Goal: Information Seeking & Learning: Understand process/instructions

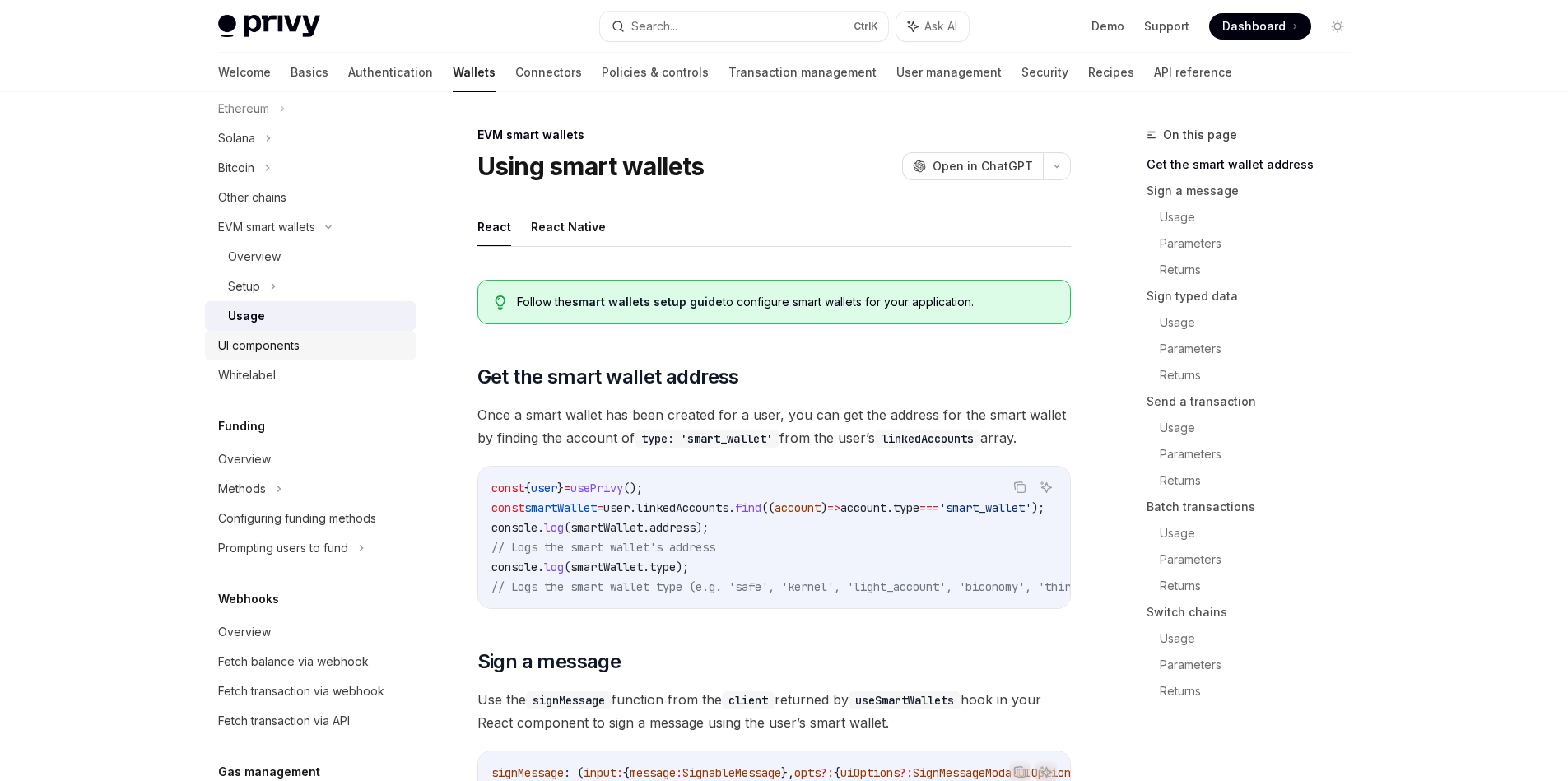
click at [264, 355] on div "UI components" at bounding box center [258, 346] width 81 height 20
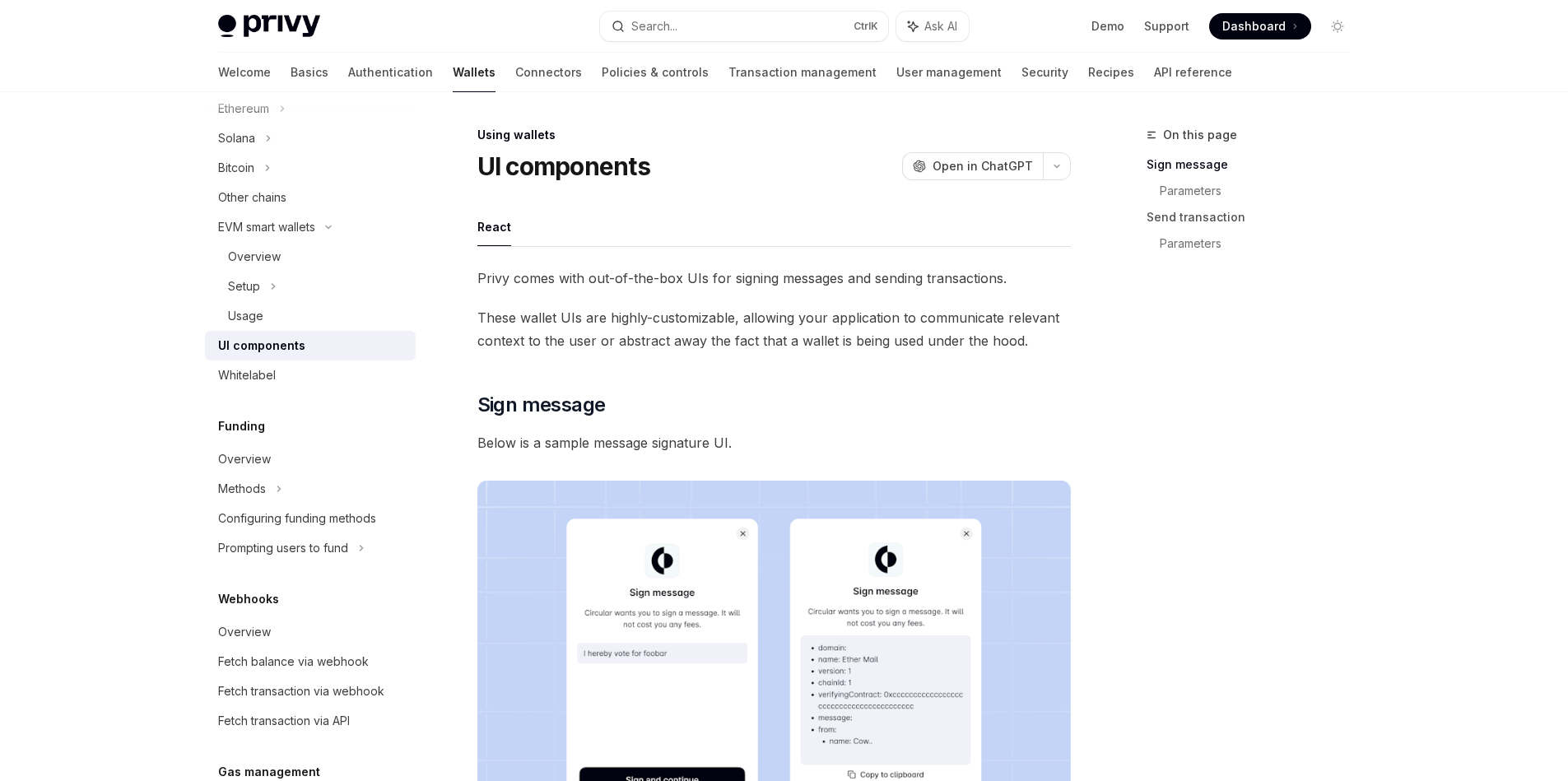
click at [486, 276] on span "Privy comes with out-of-the-box UIs for signing messages and sending transactio…" at bounding box center [774, 278] width 594 height 23
drag, startPoint x: 486, startPoint y: 276, endPoint x: 1070, endPoint y: 282, distance: 584.0
click at [1060, 287] on div at bounding box center [1060, 287] width 0 height 0
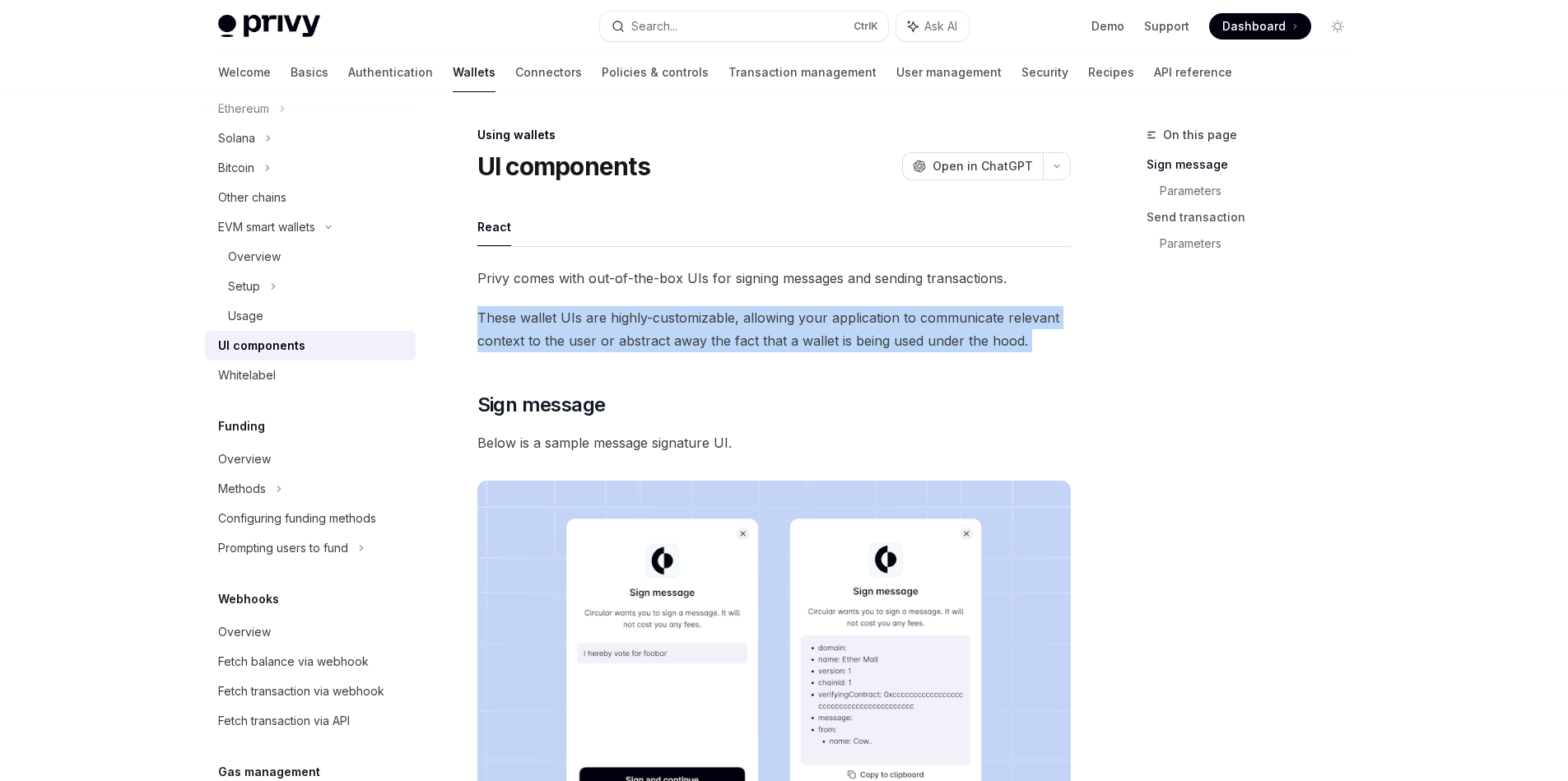
drag, startPoint x: 1016, startPoint y: 357, endPoint x: 473, endPoint y: 318, distance: 544.4
click at [461, 287] on div at bounding box center [461, 287] width 0 height 0
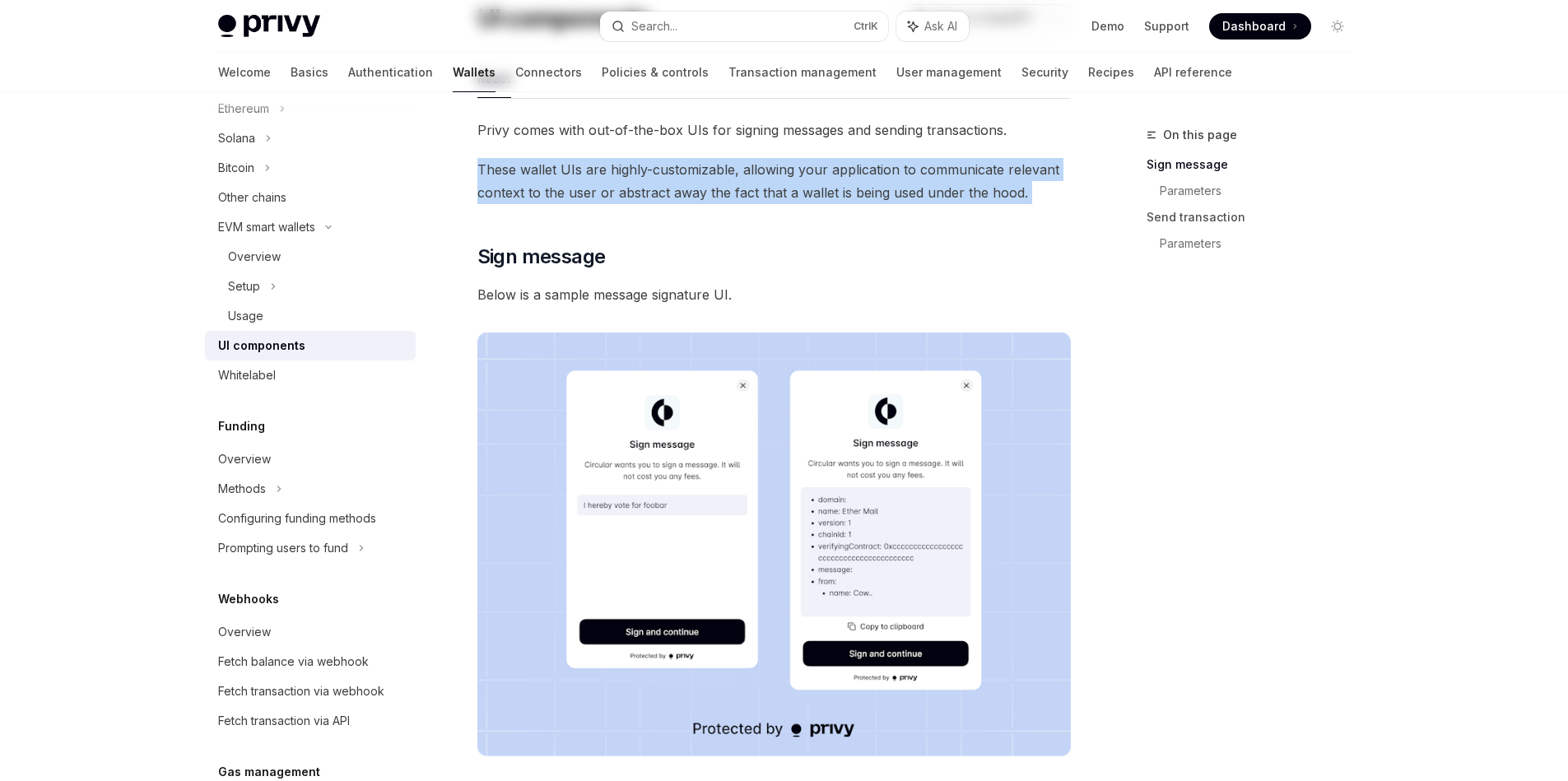
scroll to position [296, 0]
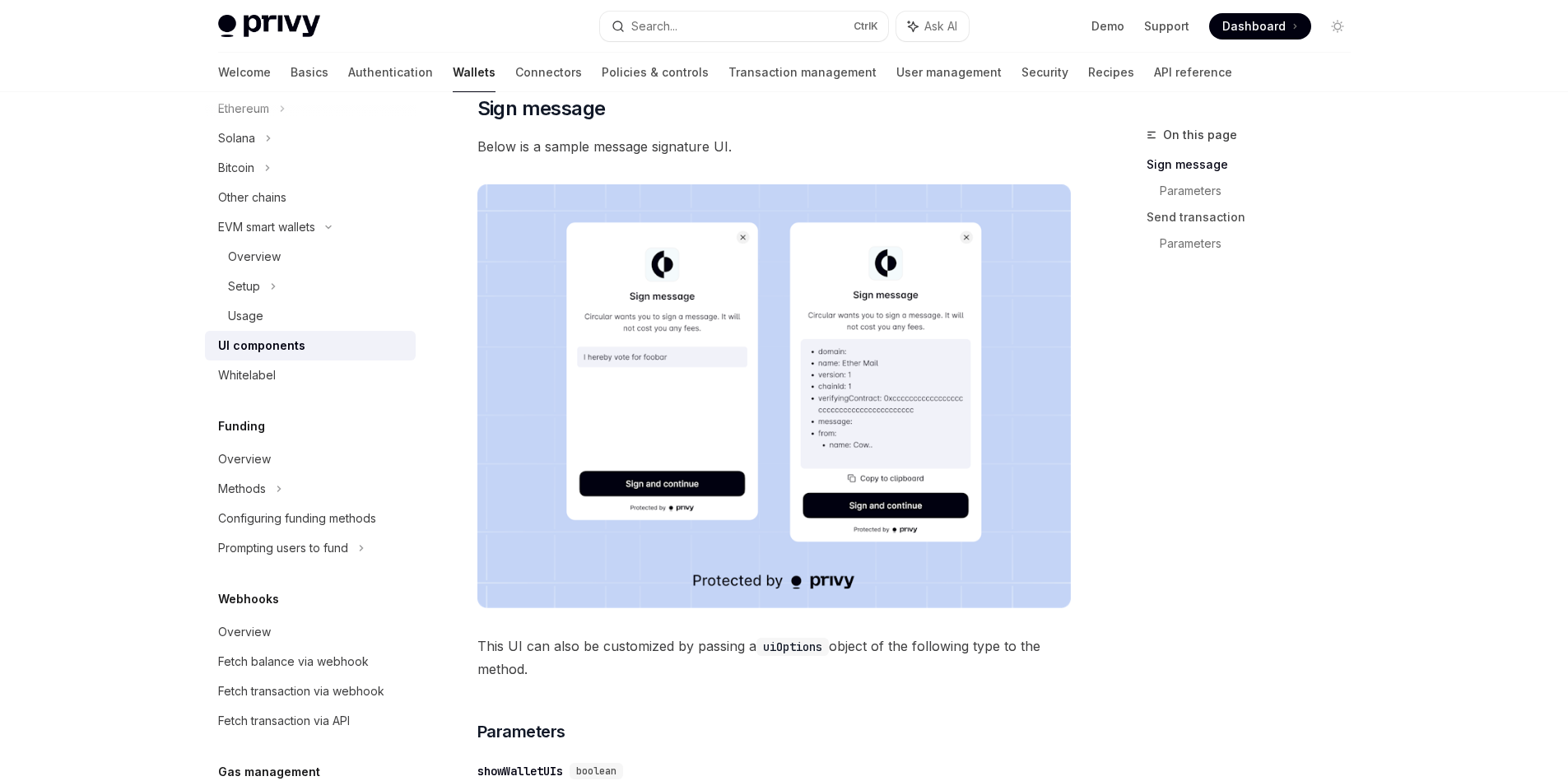
click at [1131, 370] on div "On this page Sign message Parameters Send transaction Parameters" at bounding box center [1239, 453] width 251 height 656
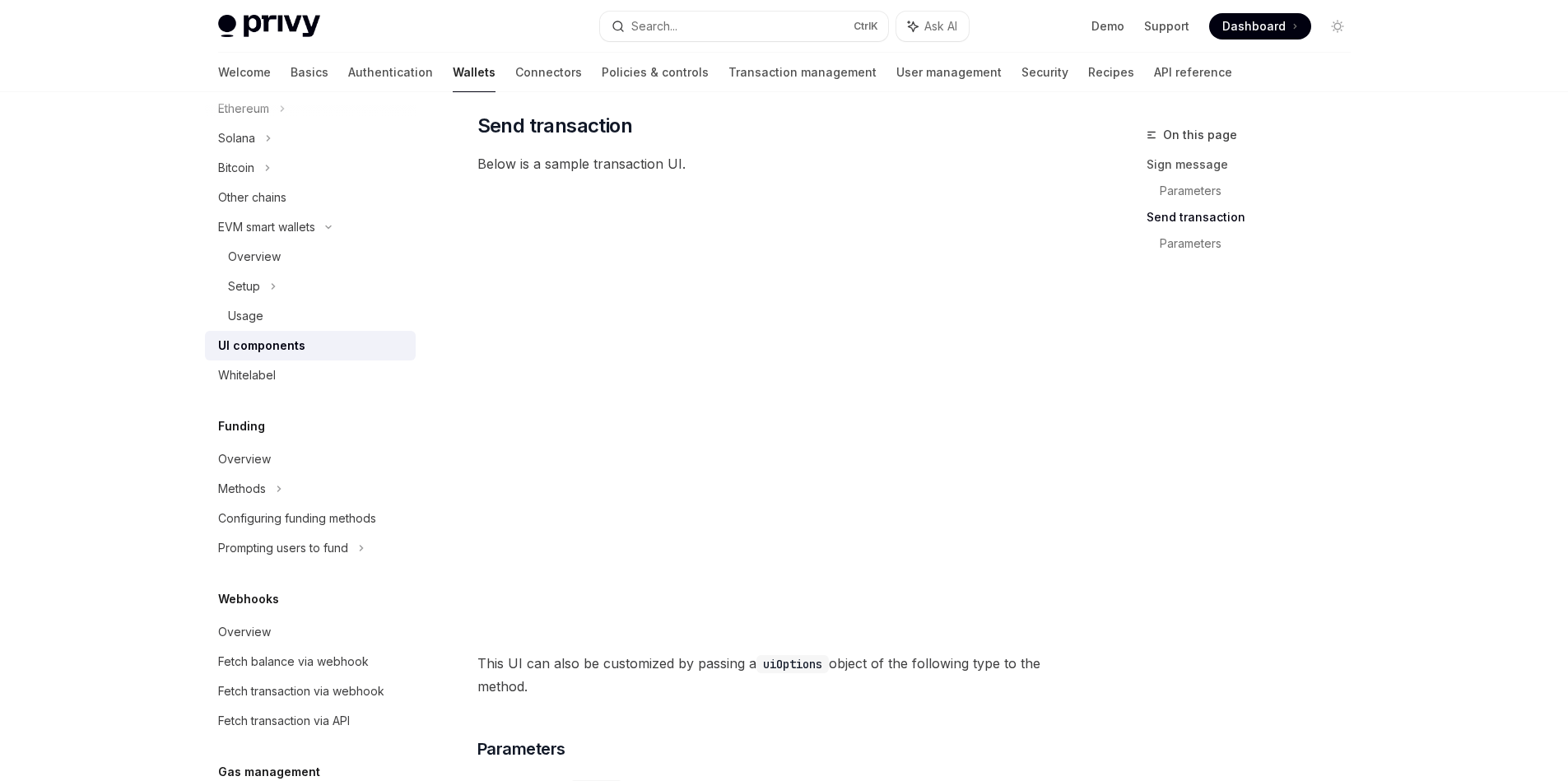
scroll to position [1482, 0]
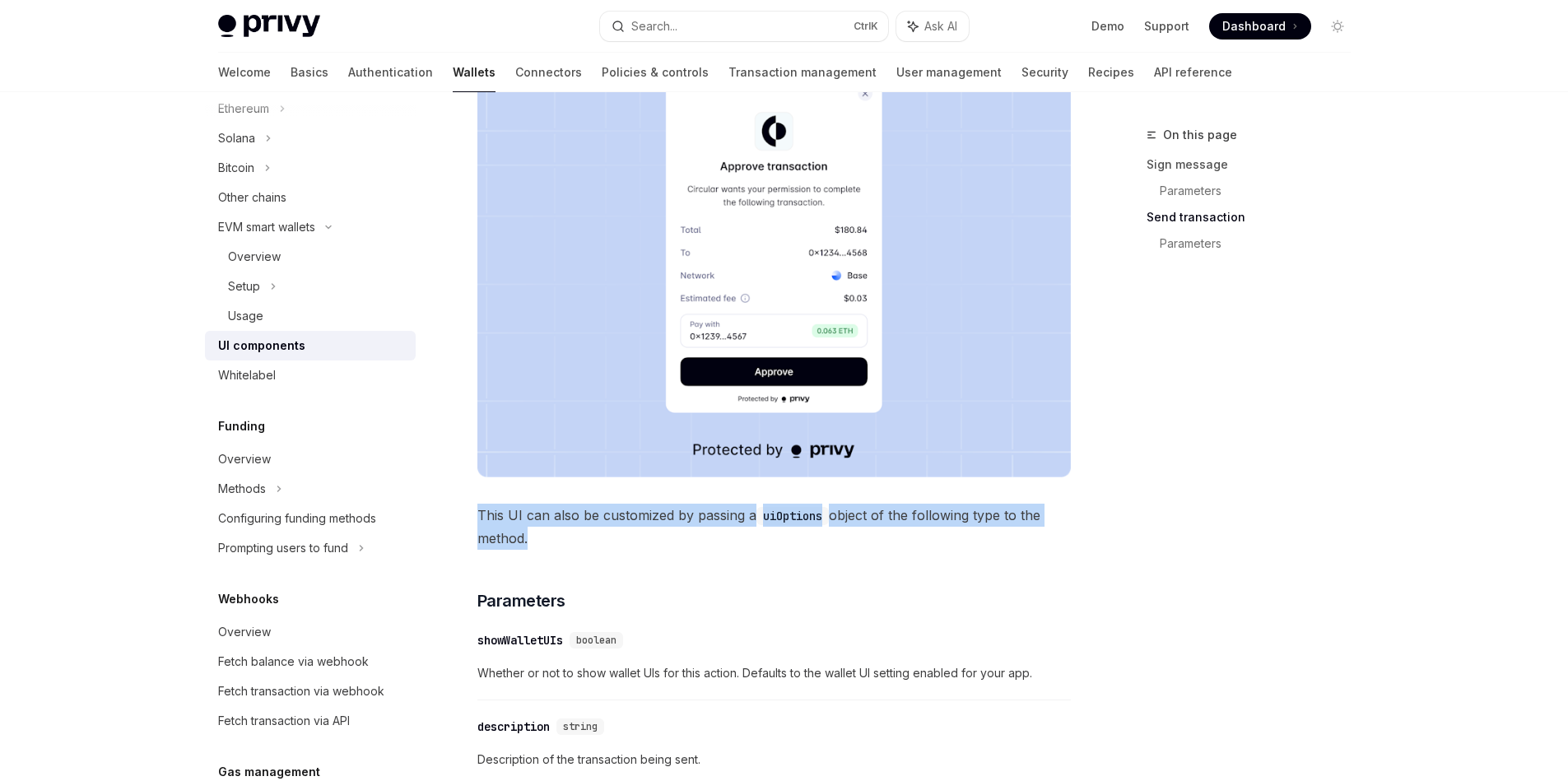
drag, startPoint x: 619, startPoint y: 541, endPoint x: 477, endPoint y: 506, distance: 146.2
click at [478, 506] on span "This UI can also be customized by passing a uiOptions object of the following t…" at bounding box center [774, 526] width 594 height 46
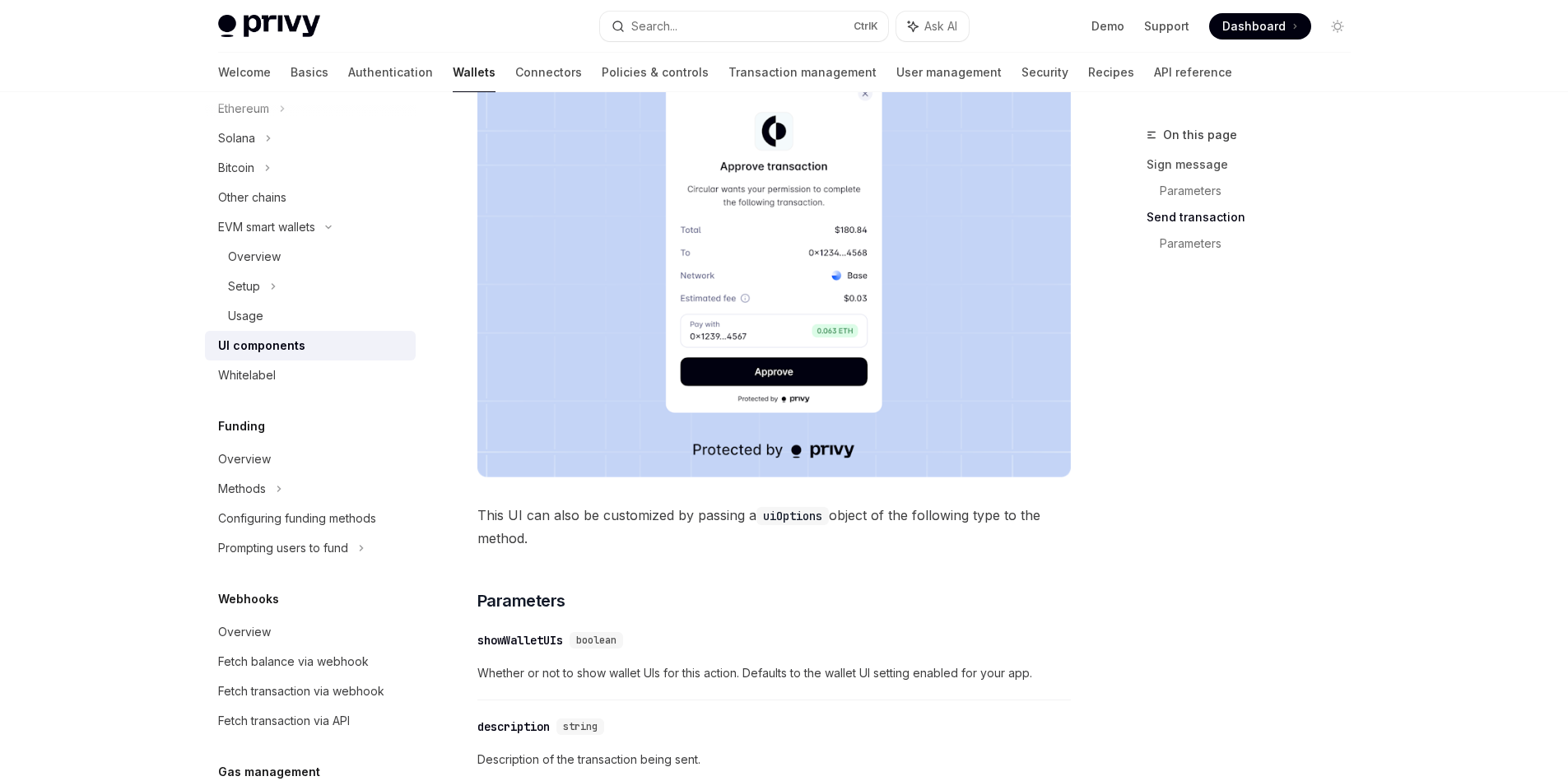
click at [675, 565] on div "Privy comes with out-of-the-box UIs for signing messages and sending transactio…" at bounding box center [774, 377] width 594 height 3184
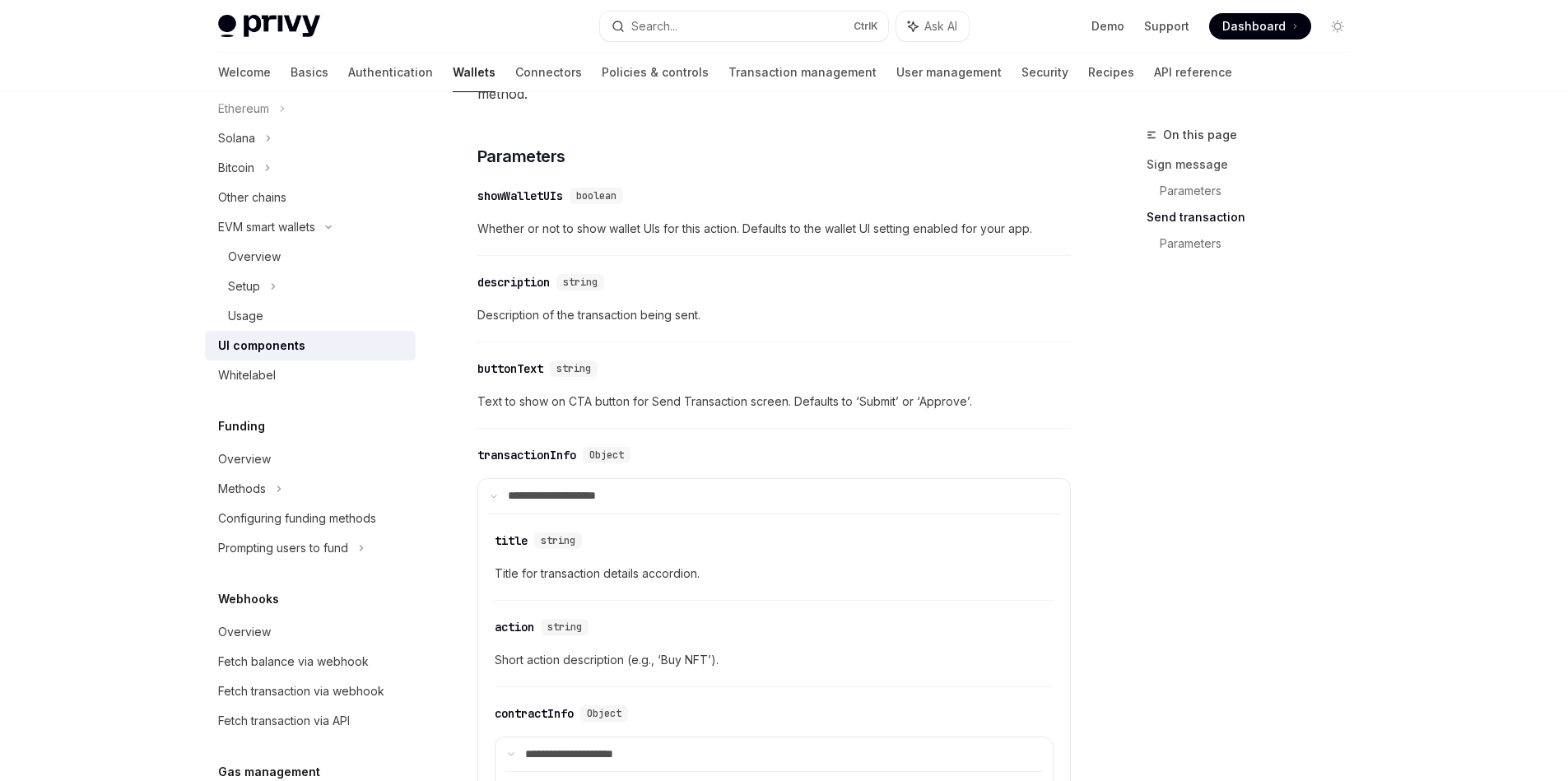
scroll to position [2074, 0]
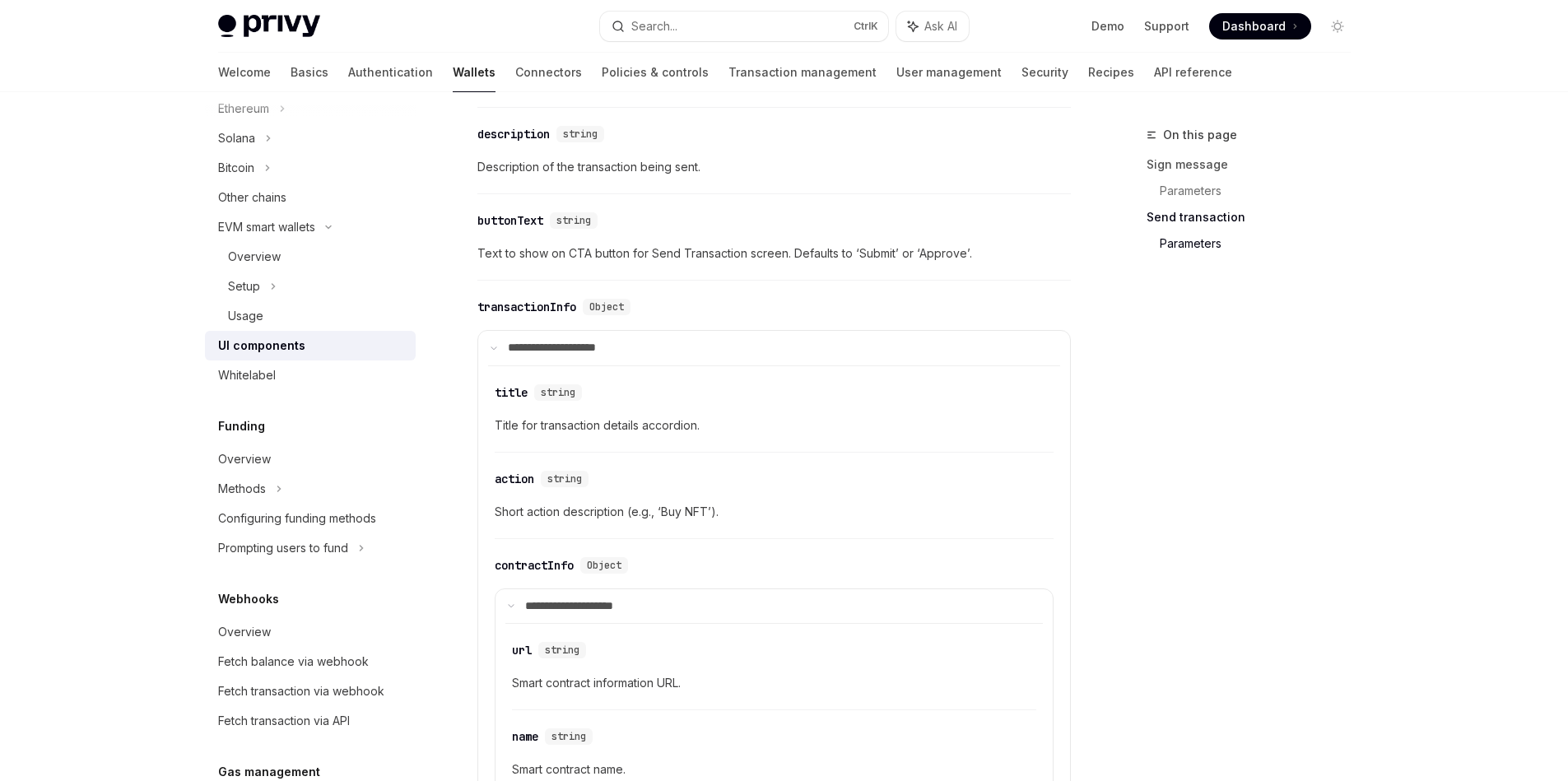
click at [486, 251] on span "Text to show on CTA button for Send Transaction screen. Defaults to ‘Submit’ or…" at bounding box center [774, 253] width 594 height 20
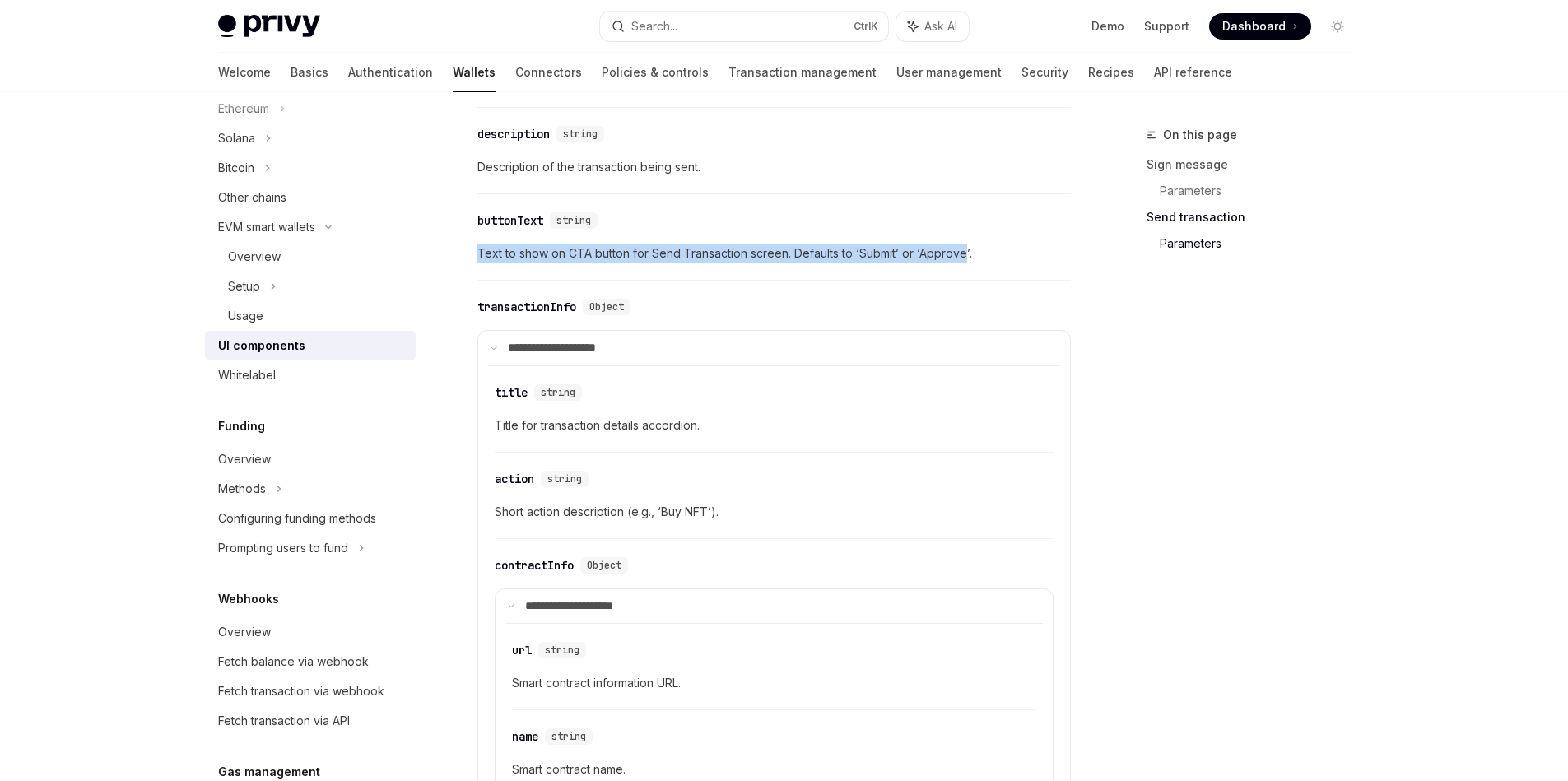
drag, startPoint x: 486, startPoint y: 251, endPoint x: 934, endPoint y: 256, distance: 448.0
click at [934, 256] on span "Text to show on CTA button for Send Transaction screen. Defaults to ‘Submit’ or…" at bounding box center [774, 253] width 594 height 20
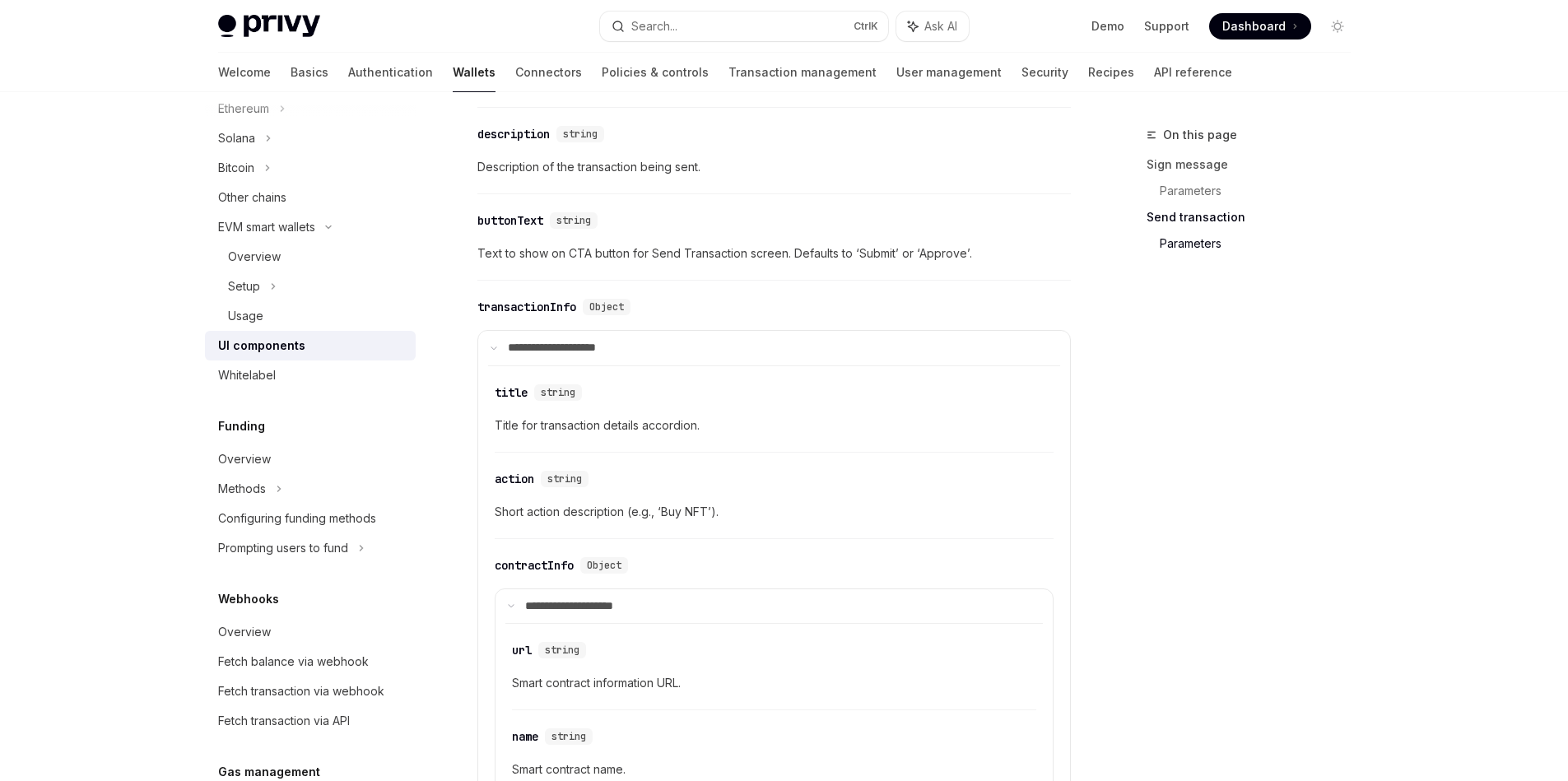
click at [570, 309] on div "transactionInfo" at bounding box center [527, 307] width 98 height 16
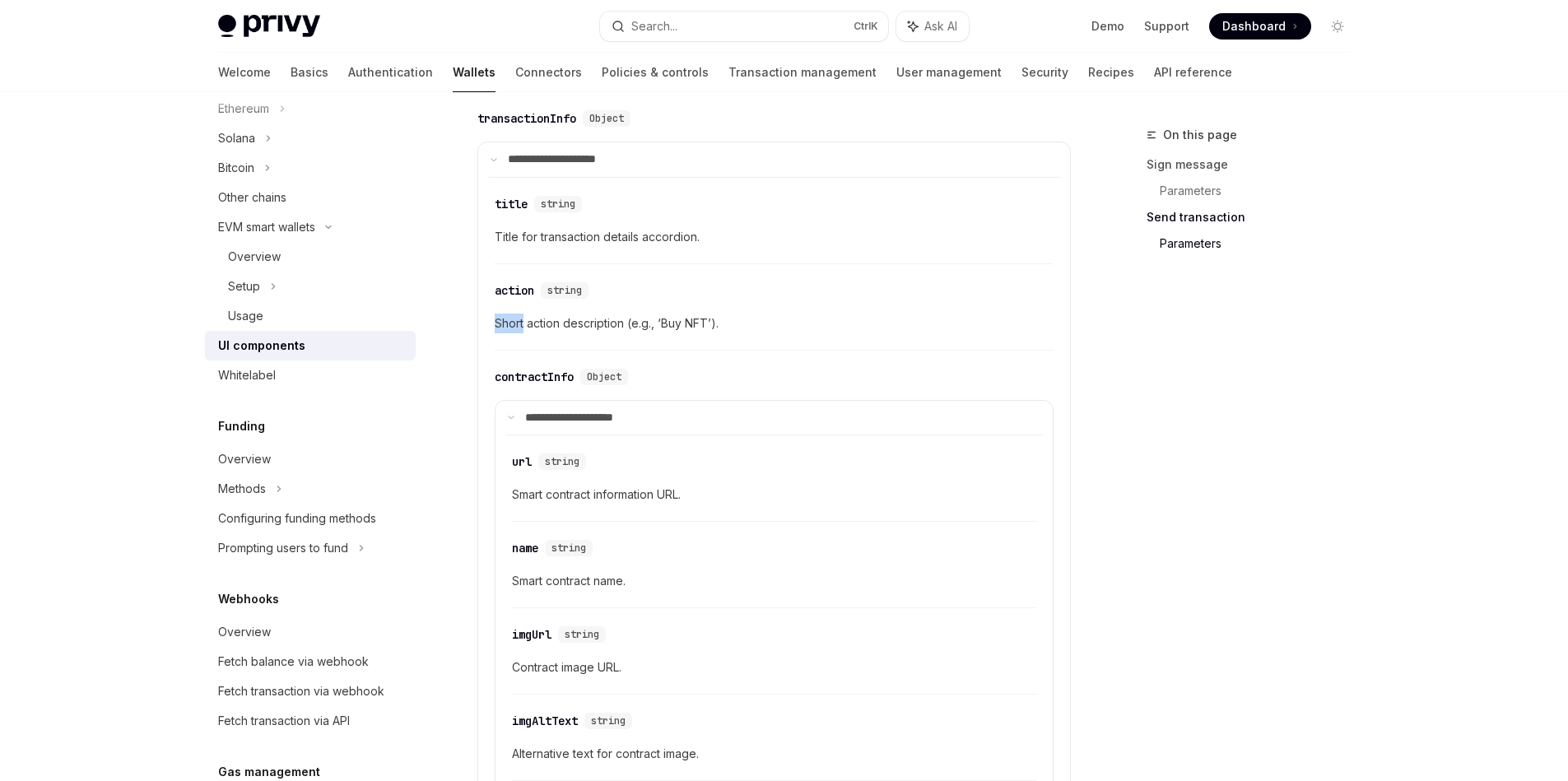
click at [570, 309] on div "​ action string Short action description (e.g., ‘Buy NFT’)." at bounding box center [774, 311] width 559 height 78
click at [662, 410] on summary "**********" at bounding box center [773, 418] width 557 height 35
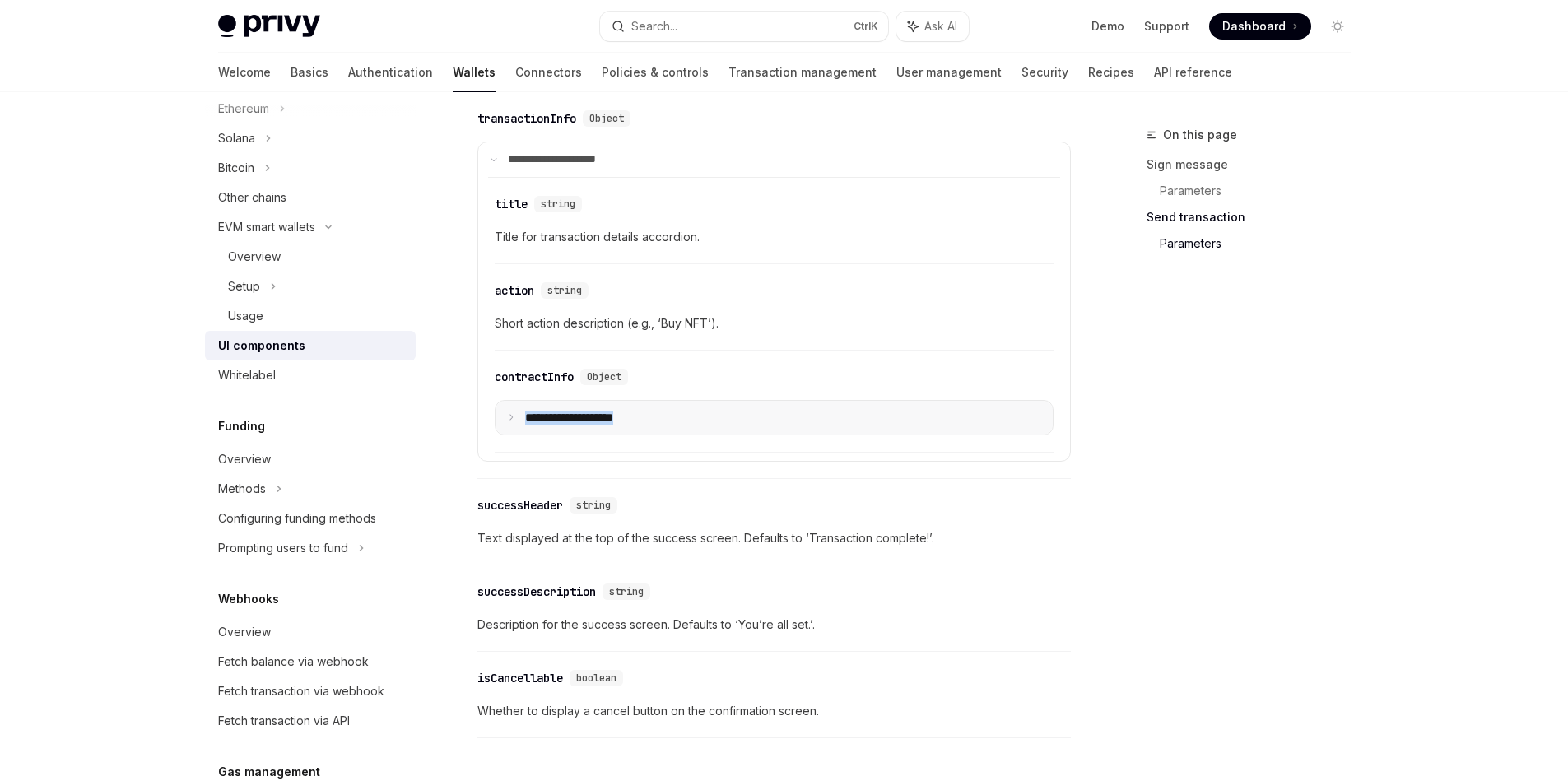
click at [756, 422] on summary "**********" at bounding box center [773, 418] width 557 height 35
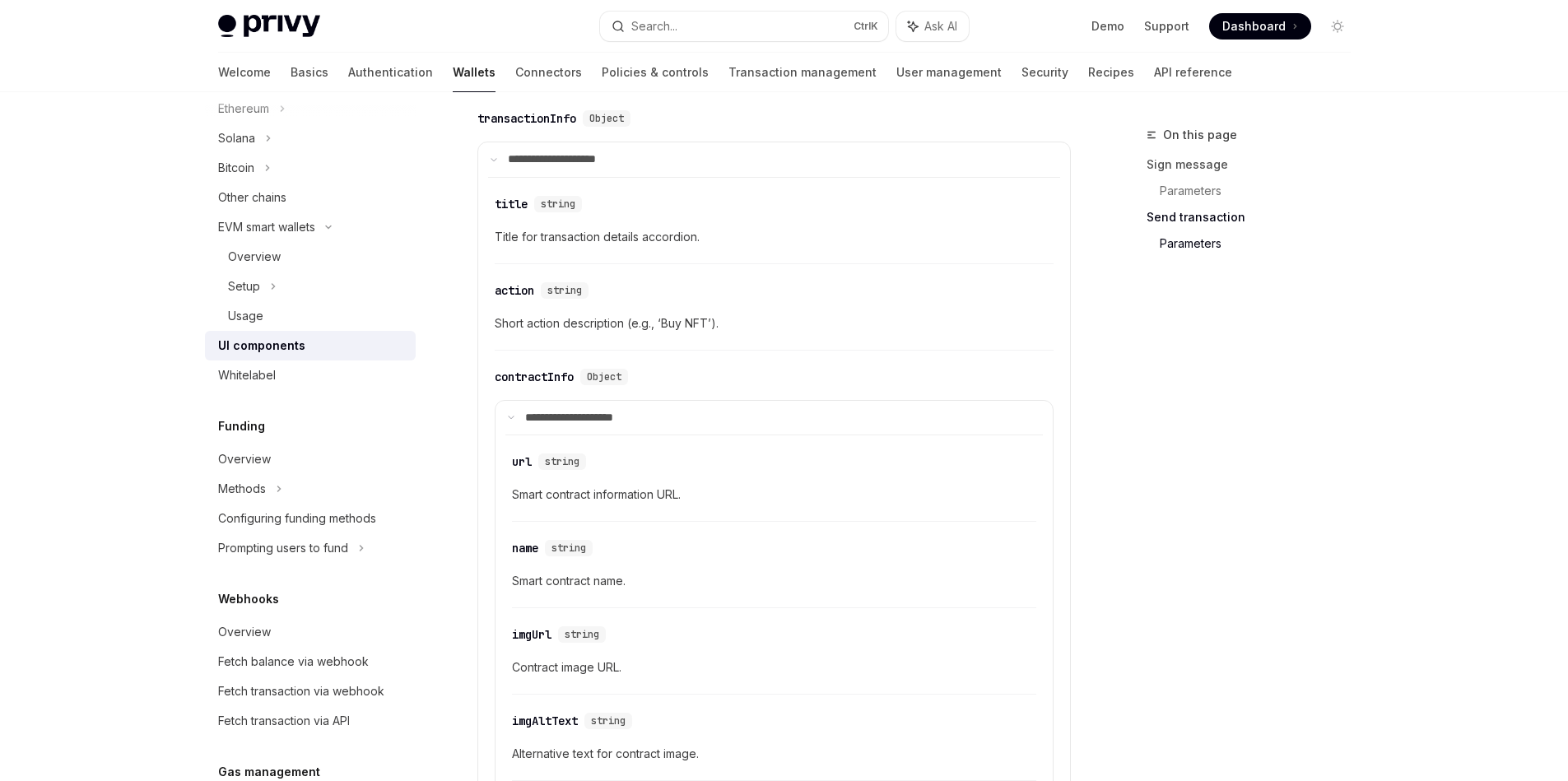
click at [1062, 363] on details "**********" at bounding box center [774, 522] width 594 height 761
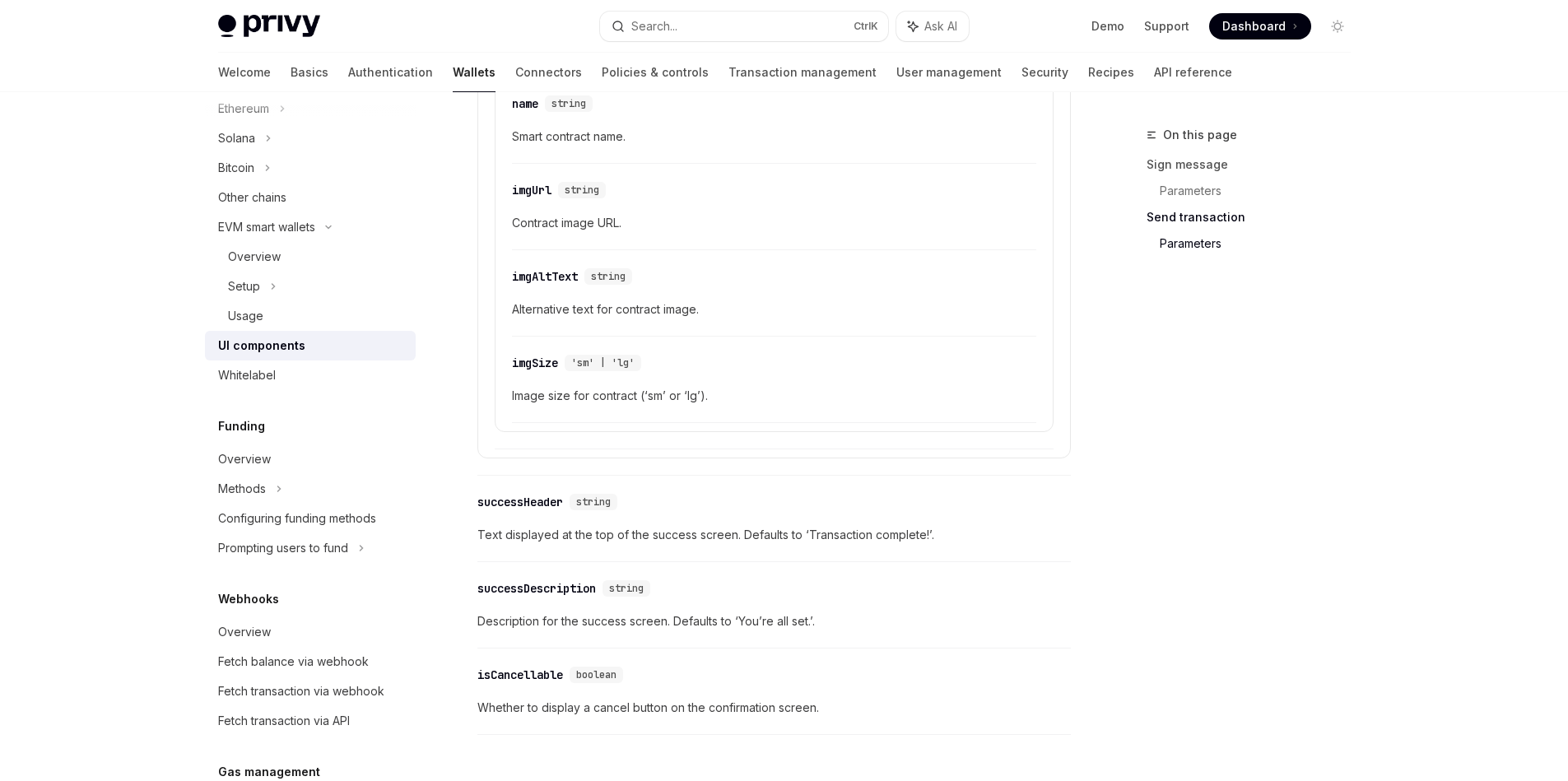
scroll to position [2855, 0]
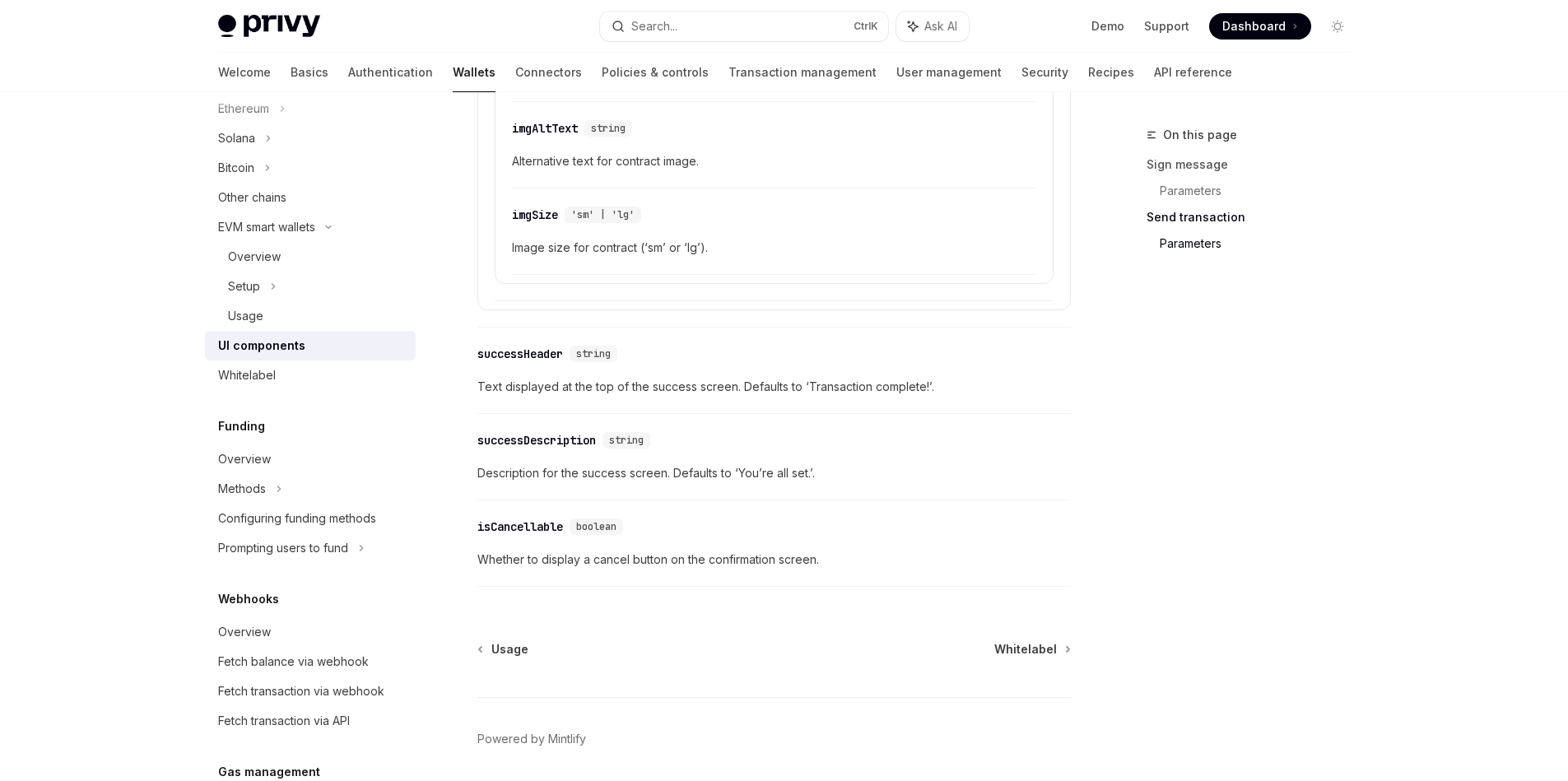
click at [478, 475] on span "Description for the success screen. Defaults to ‘You’re all set.’." at bounding box center [774, 473] width 594 height 20
drag, startPoint x: 477, startPoint y: 475, endPoint x: 898, endPoint y: 495, distance: 421.5
click at [898, 495] on div "​ successDescription string Description for the success screen. Defaults to ‘Yo…" at bounding box center [774, 461] width 594 height 78
click at [835, 581] on div "​ isCancellable boolean Whether to display a cancel button on the confirmation …" at bounding box center [774, 548] width 594 height 78
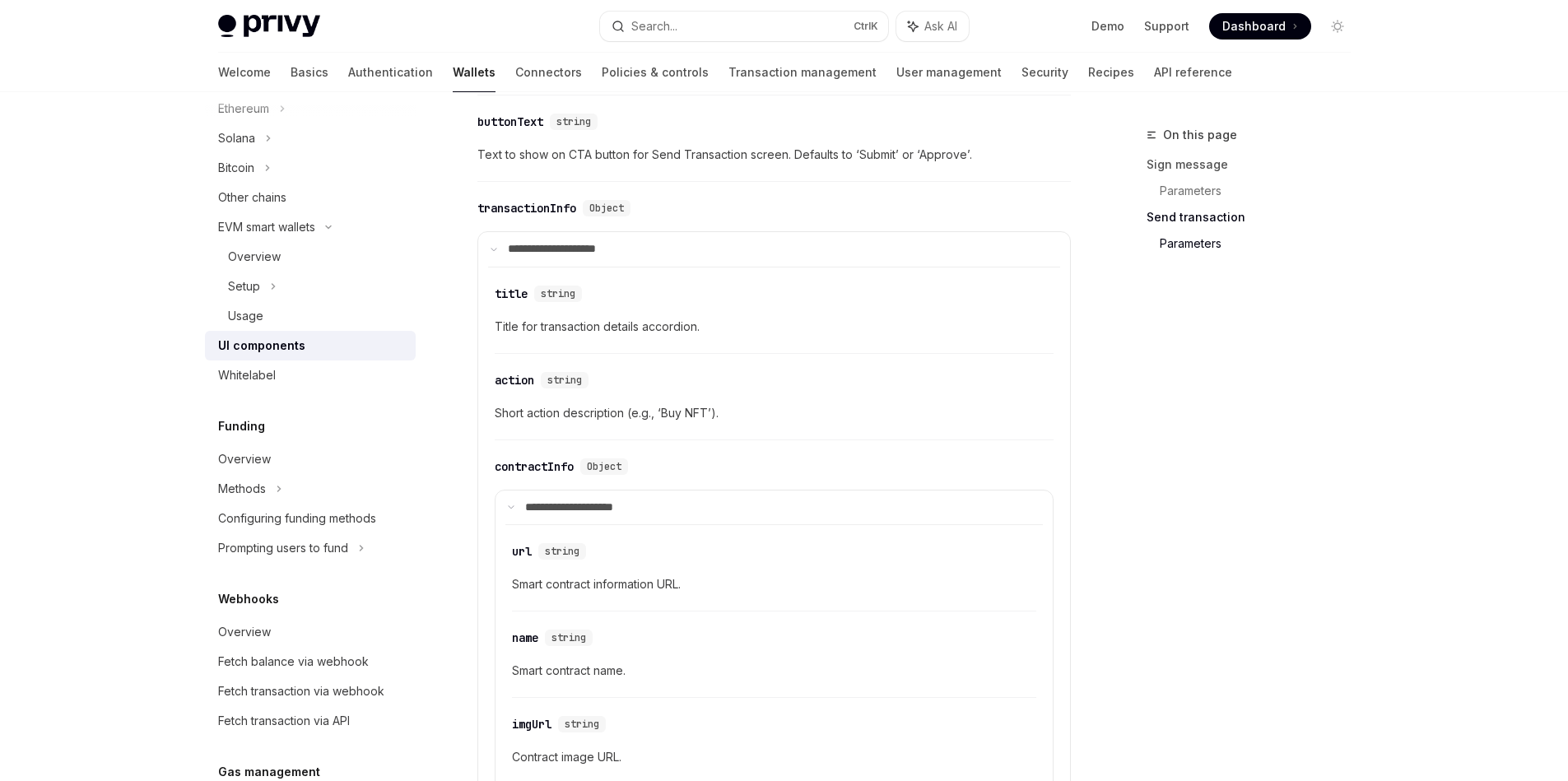
scroll to position [2321, 0]
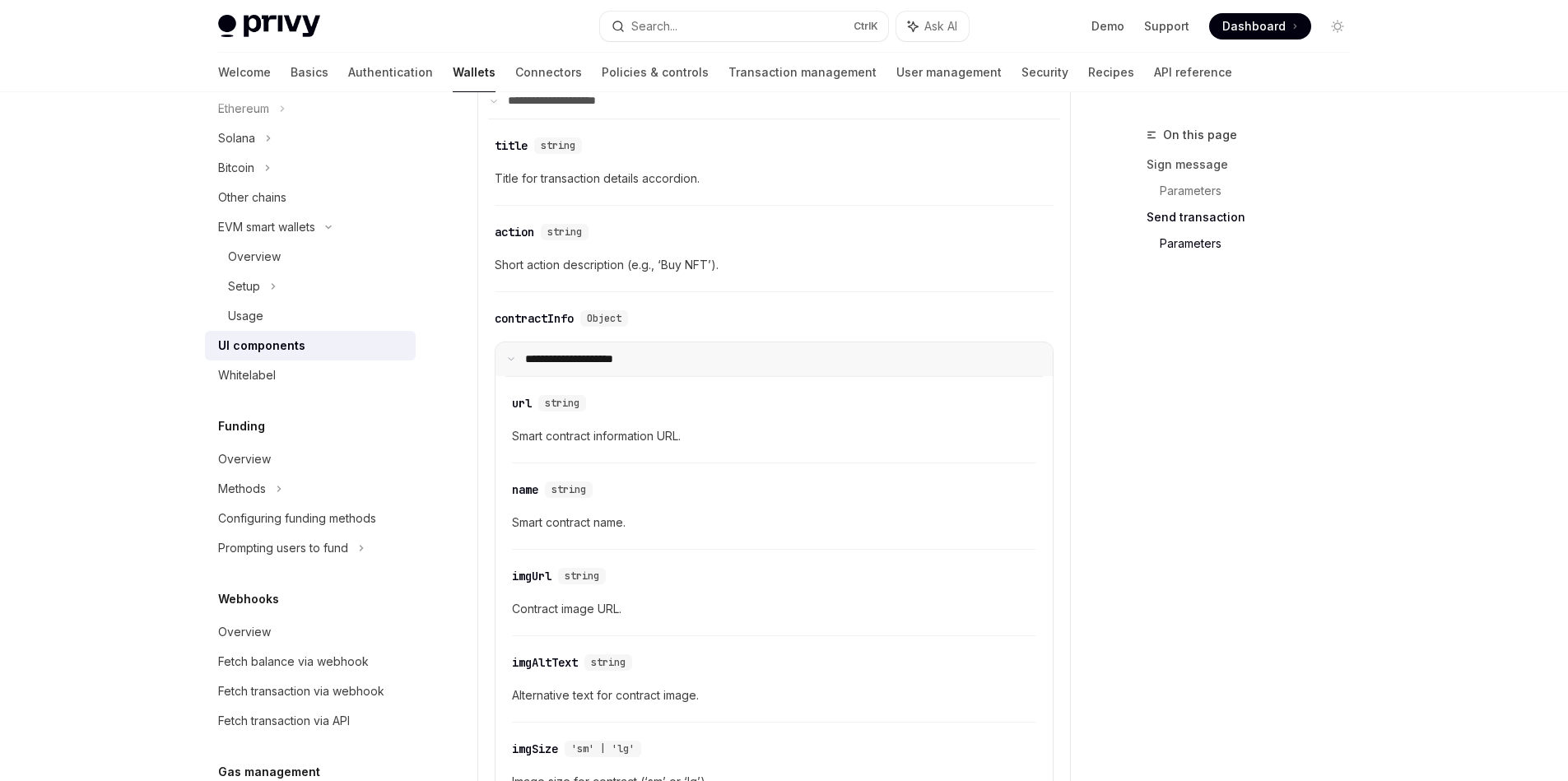
click at [606, 354] on p "**********" at bounding box center [580, 359] width 110 height 15
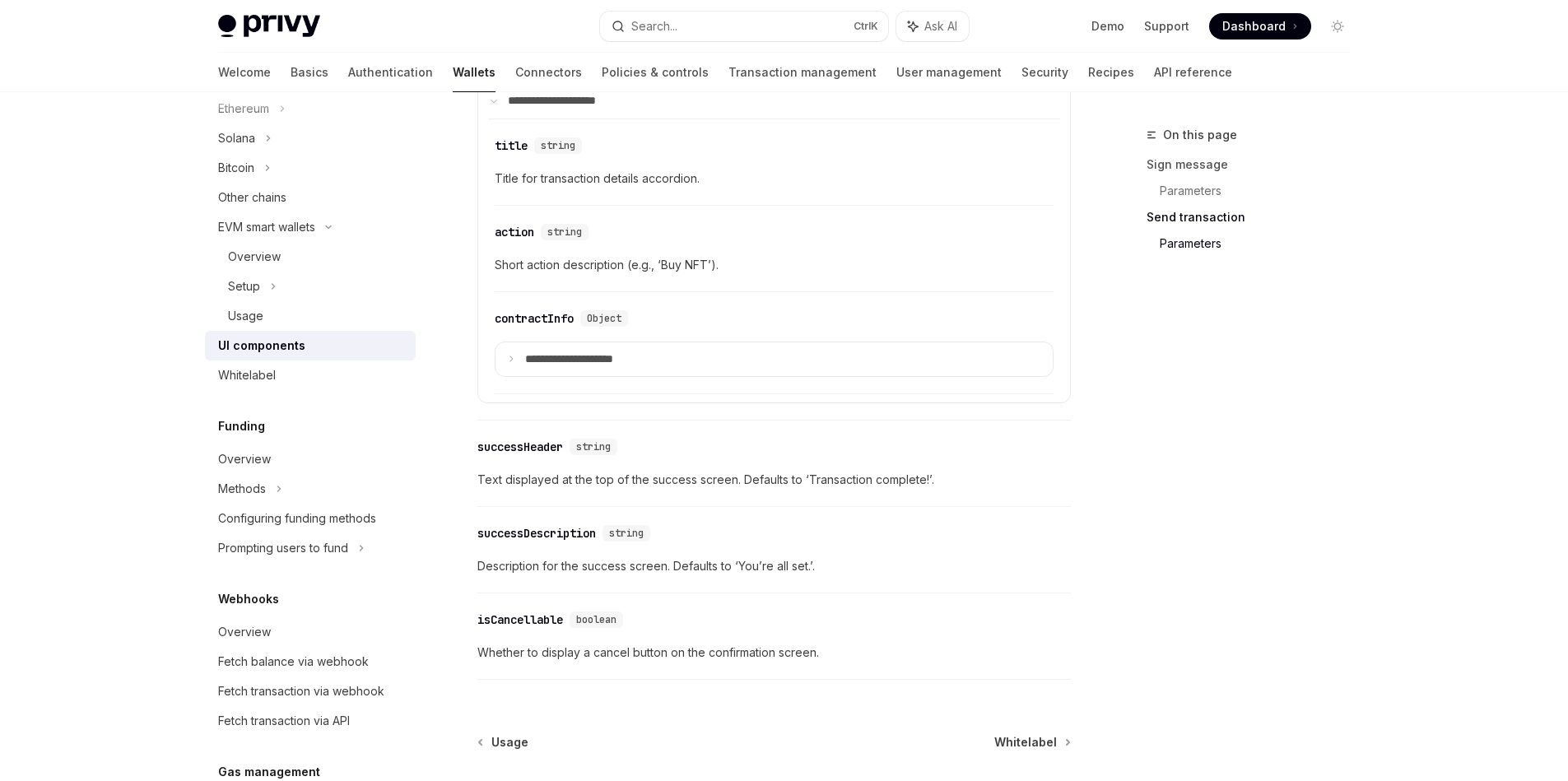
click at [483, 651] on span "Whether to display a cancel button on the confirmation screen." at bounding box center [774, 652] width 594 height 20
drag, startPoint x: 483, startPoint y: 651, endPoint x: 797, endPoint y: 659, distance: 314.1
click at [797, 659] on span "Whether to display a cancel button on the confirmation screen." at bounding box center [774, 652] width 594 height 20
click at [1025, 740] on span "Whitelabel" at bounding box center [1025, 742] width 62 height 16
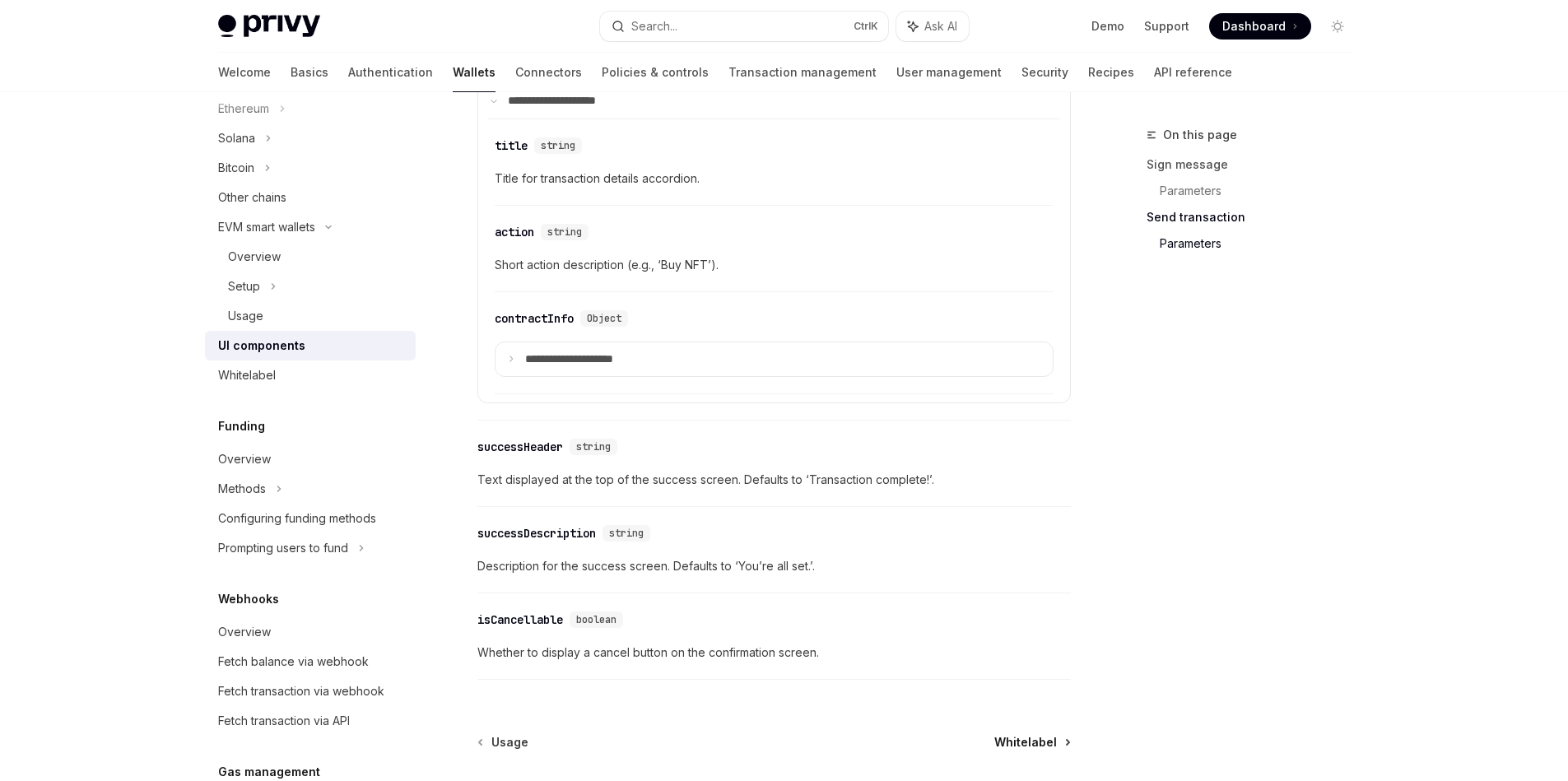
type textarea "*"
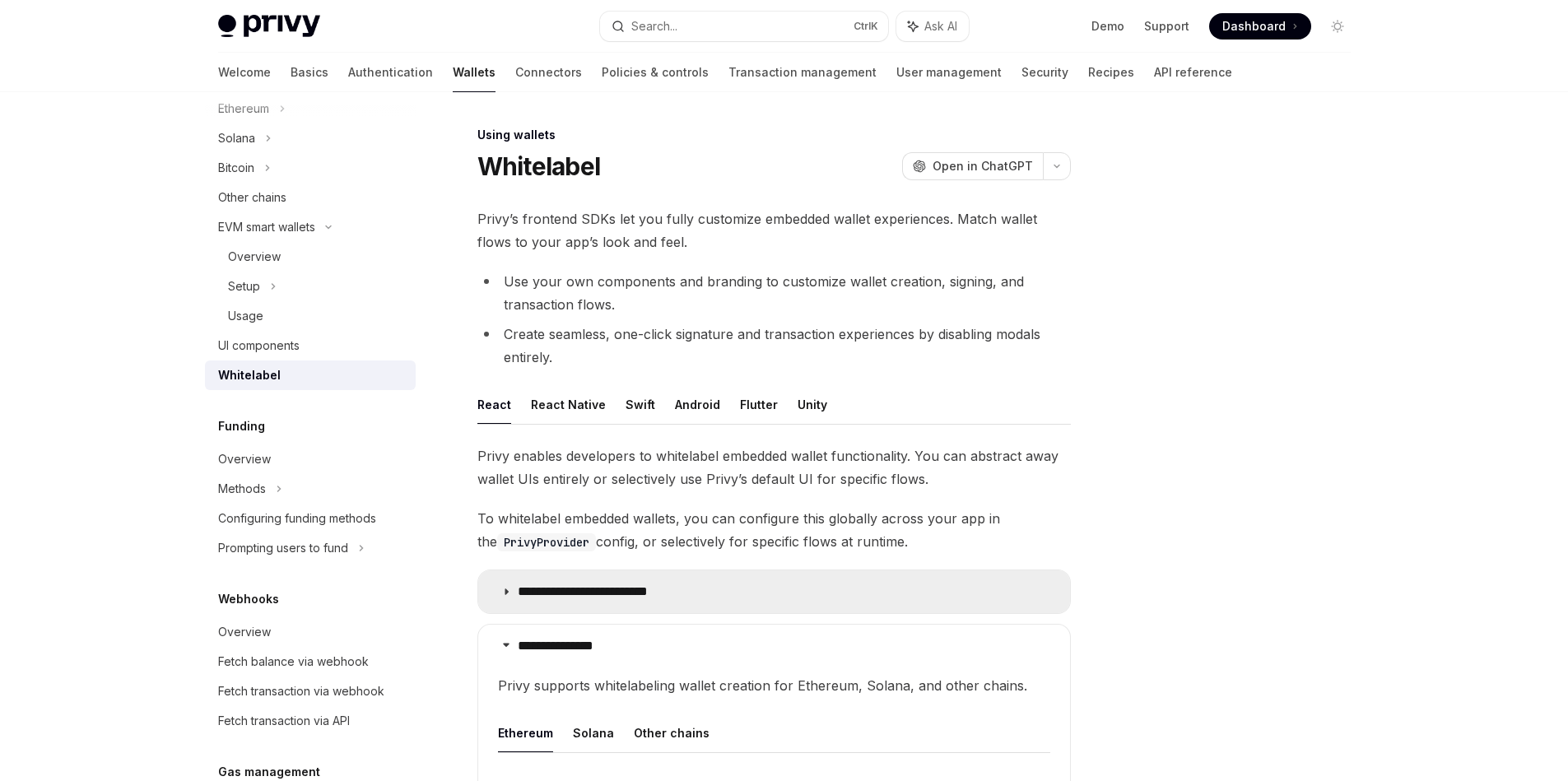
click at [638, 576] on summary "**********" at bounding box center [773, 592] width 592 height 43
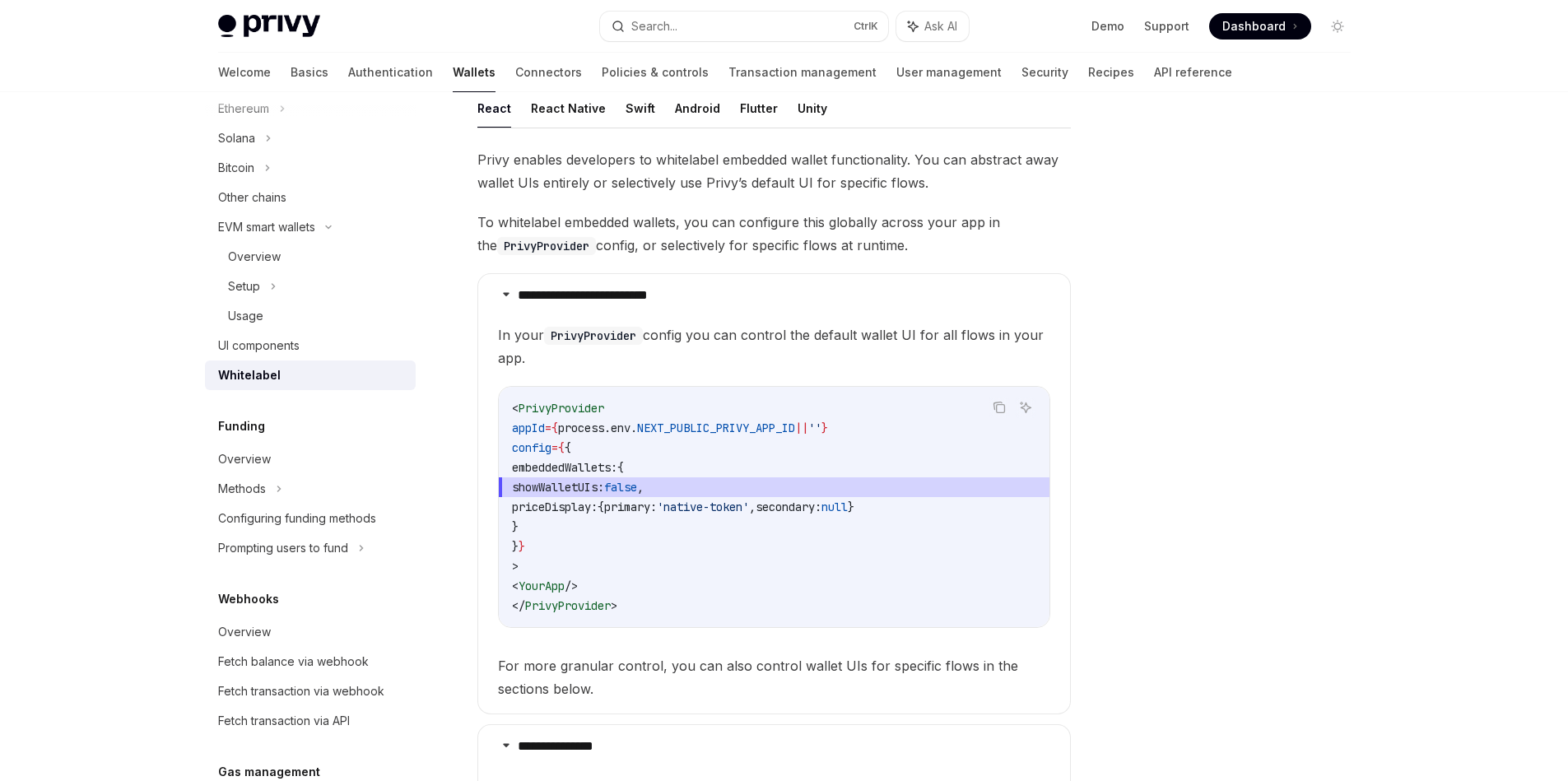
scroll to position [444, 0]
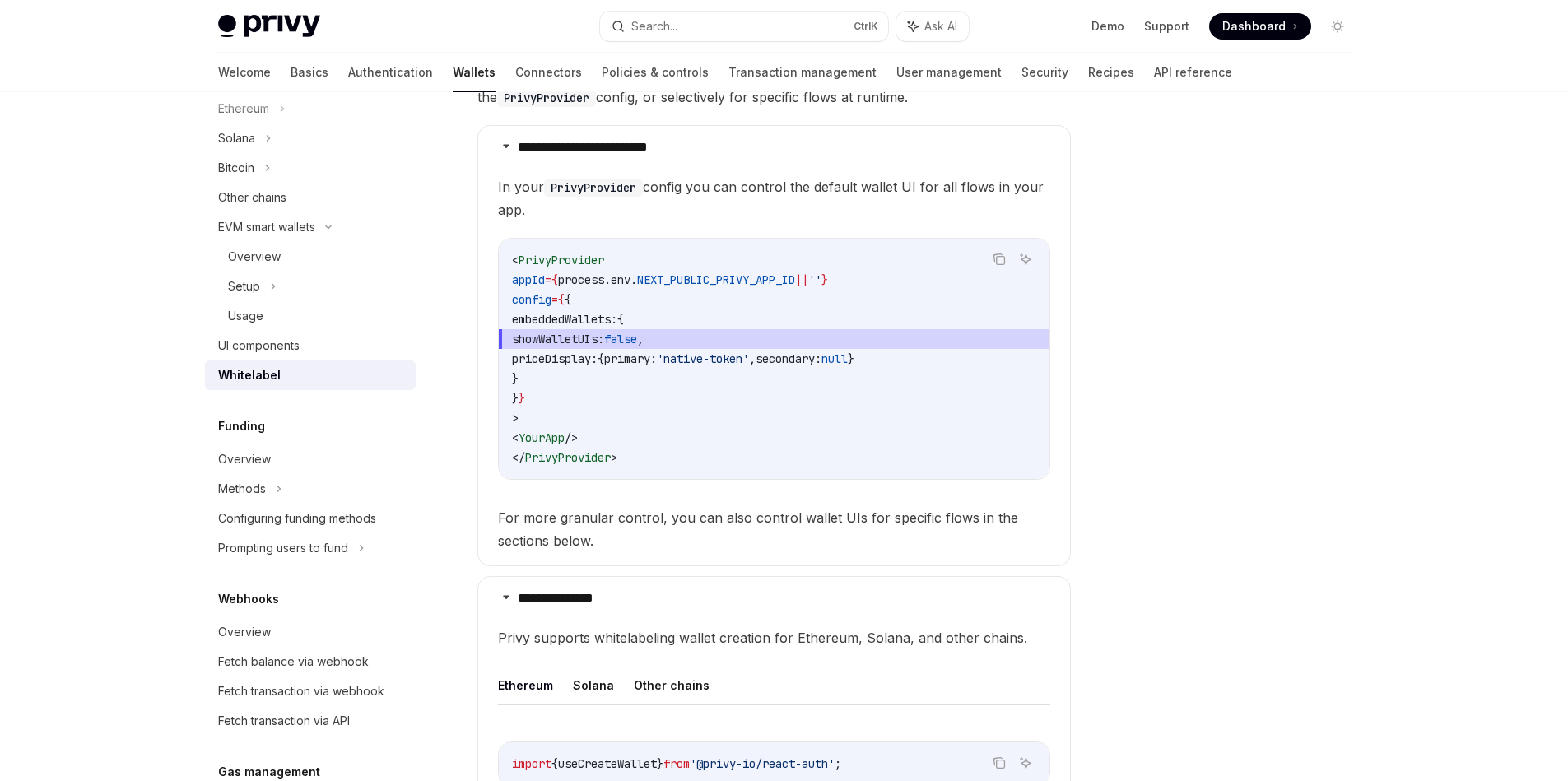
click at [592, 362] on span "priceDisplay:" at bounding box center [555, 359] width 86 height 15
drag, startPoint x: 592, startPoint y: 362, endPoint x: 964, endPoint y: 355, distance: 372.1
click at [964, 355] on code "< PrivyProvider appId = { process . env . NEXT_PUBLIC_PRIVY_APP_ID || '' } conf…" at bounding box center [774, 359] width 524 height 217
click at [657, 356] on span "primary:" at bounding box center [630, 359] width 53 height 15
click at [617, 328] on code "< PrivyProvider appId = { process . env . NEXT_PUBLIC_PRIVY_APP_ID || '' } conf…" at bounding box center [774, 359] width 524 height 217
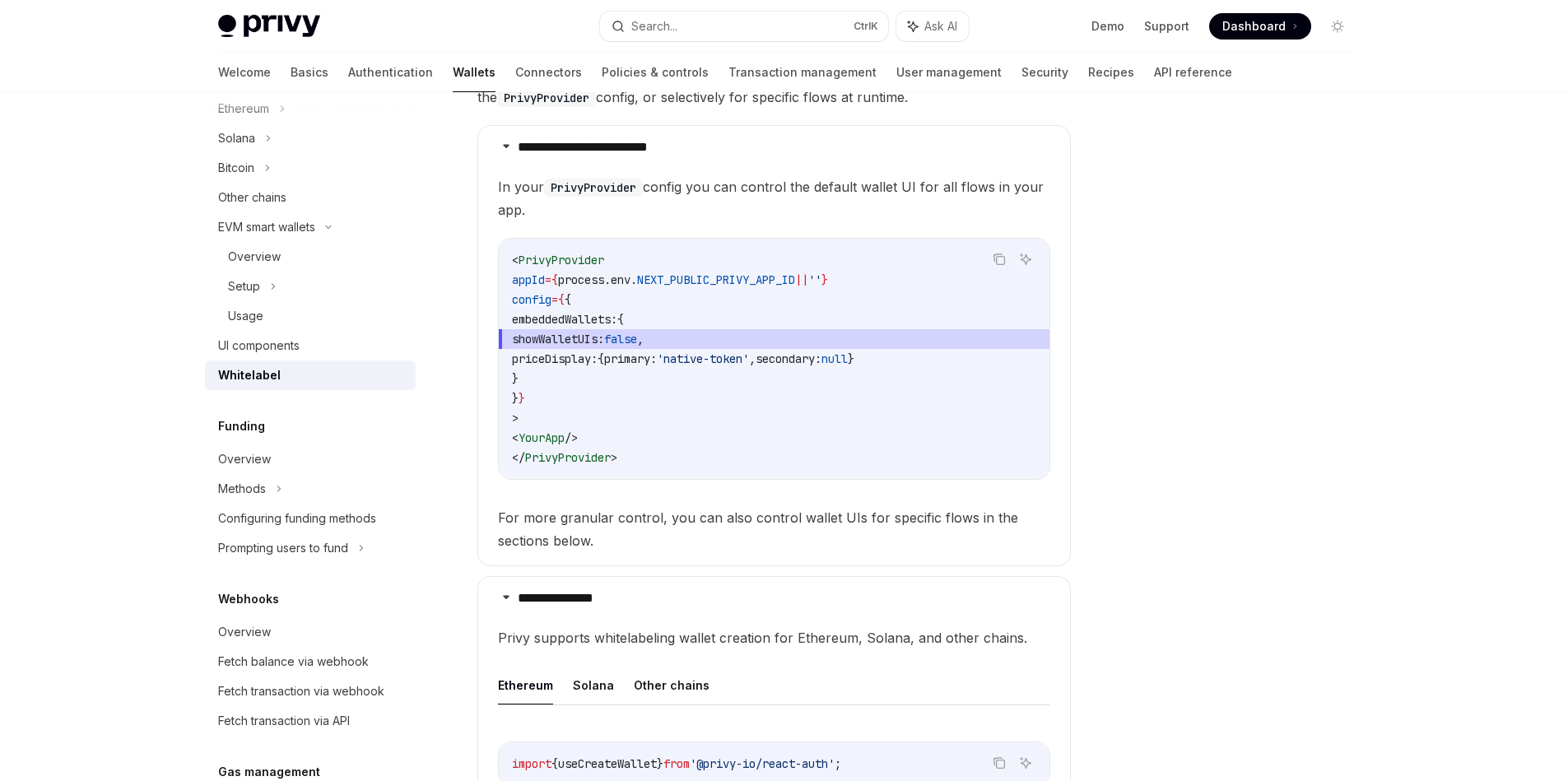
click at [617, 328] on code "< PrivyProvider appId = { process . env . NEXT_PUBLIC_PRIVY_APP_ID || '' } conf…" at bounding box center [774, 359] width 524 height 217
click at [669, 327] on code "< PrivyProvider appId = { process . env . NEXT_PUBLIC_PRIVY_APP_ID || '' } conf…" at bounding box center [774, 359] width 524 height 217
click at [598, 356] on span "priceDisplay:" at bounding box center [555, 359] width 86 height 15
drag, startPoint x: 606, startPoint y: 356, endPoint x: 964, endPoint y: 361, distance: 358.0
click at [964, 361] on code "< PrivyProvider appId = { process . env . NEXT_PUBLIC_PRIVY_APP_ID || '' } conf…" at bounding box center [774, 359] width 524 height 217
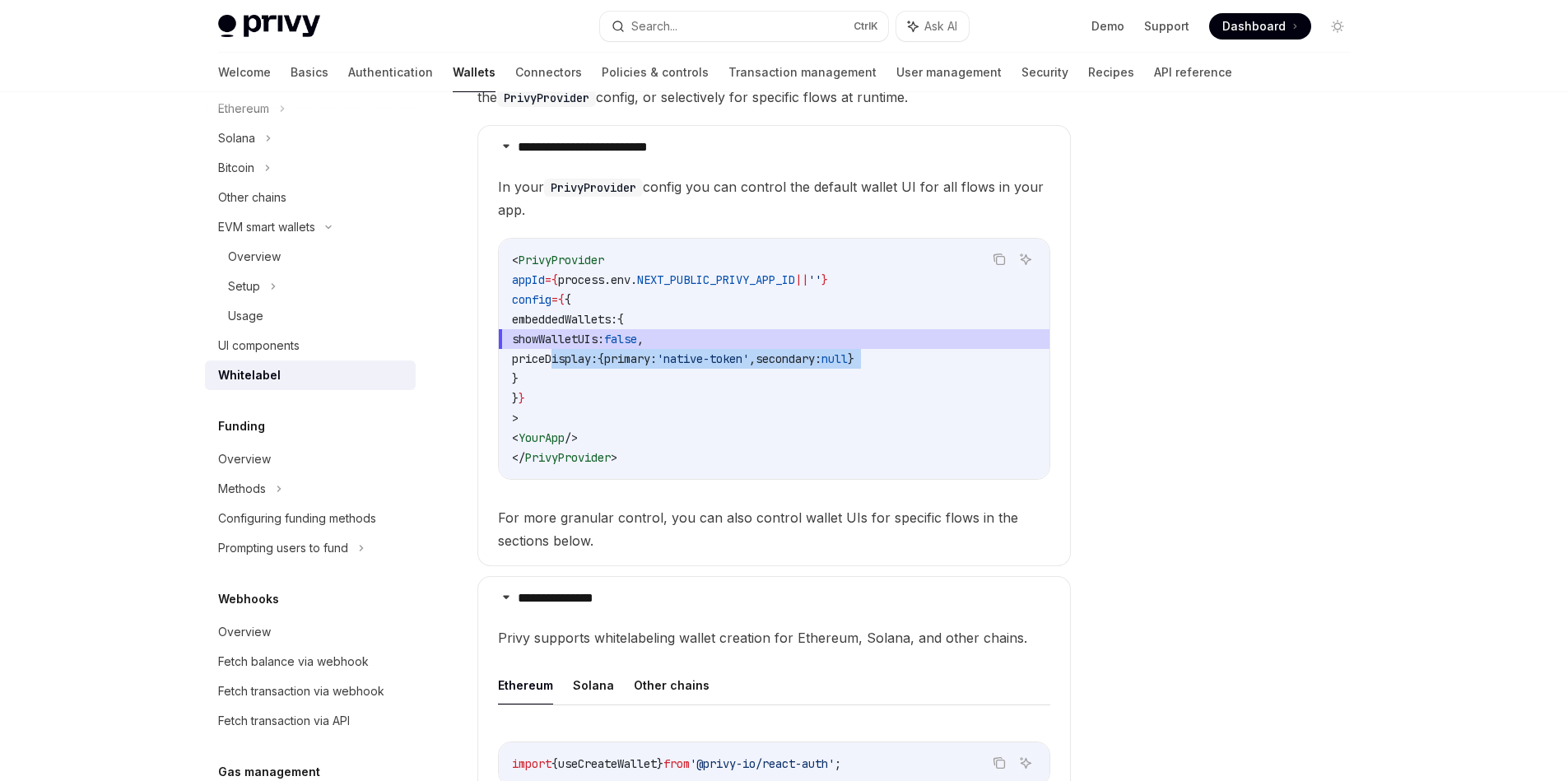
scroll to position [296, 0]
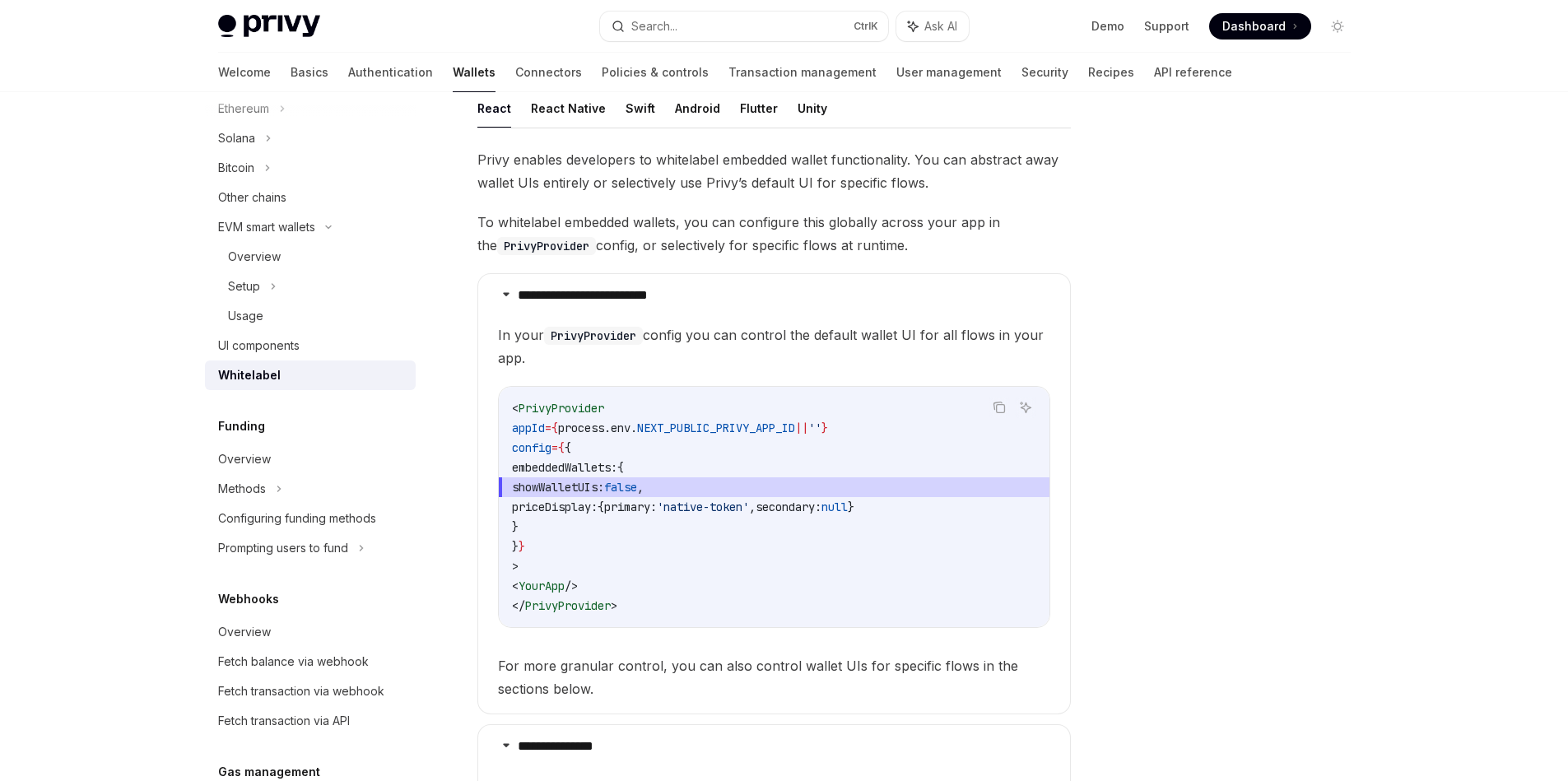
click at [607, 529] on code "< PrivyProvider appId = { process . env . NEXT_PUBLIC_PRIVY_APP_ID || '' } conf…" at bounding box center [774, 506] width 524 height 217
click at [589, 515] on code "< PrivyProvider appId = { process . env . NEXT_PUBLIC_PRIVY_APP_ID || '' } conf…" at bounding box center [774, 506] width 524 height 217
click at [598, 508] on span "priceDisplay:" at bounding box center [555, 506] width 86 height 15
drag, startPoint x: 605, startPoint y: 508, endPoint x: 960, endPoint y: 513, distance: 355.0
click at [960, 513] on code "< PrivyProvider appId = { process . env . NEXT_PUBLIC_PRIVY_APP_ID || '' } conf…" at bounding box center [774, 506] width 524 height 217
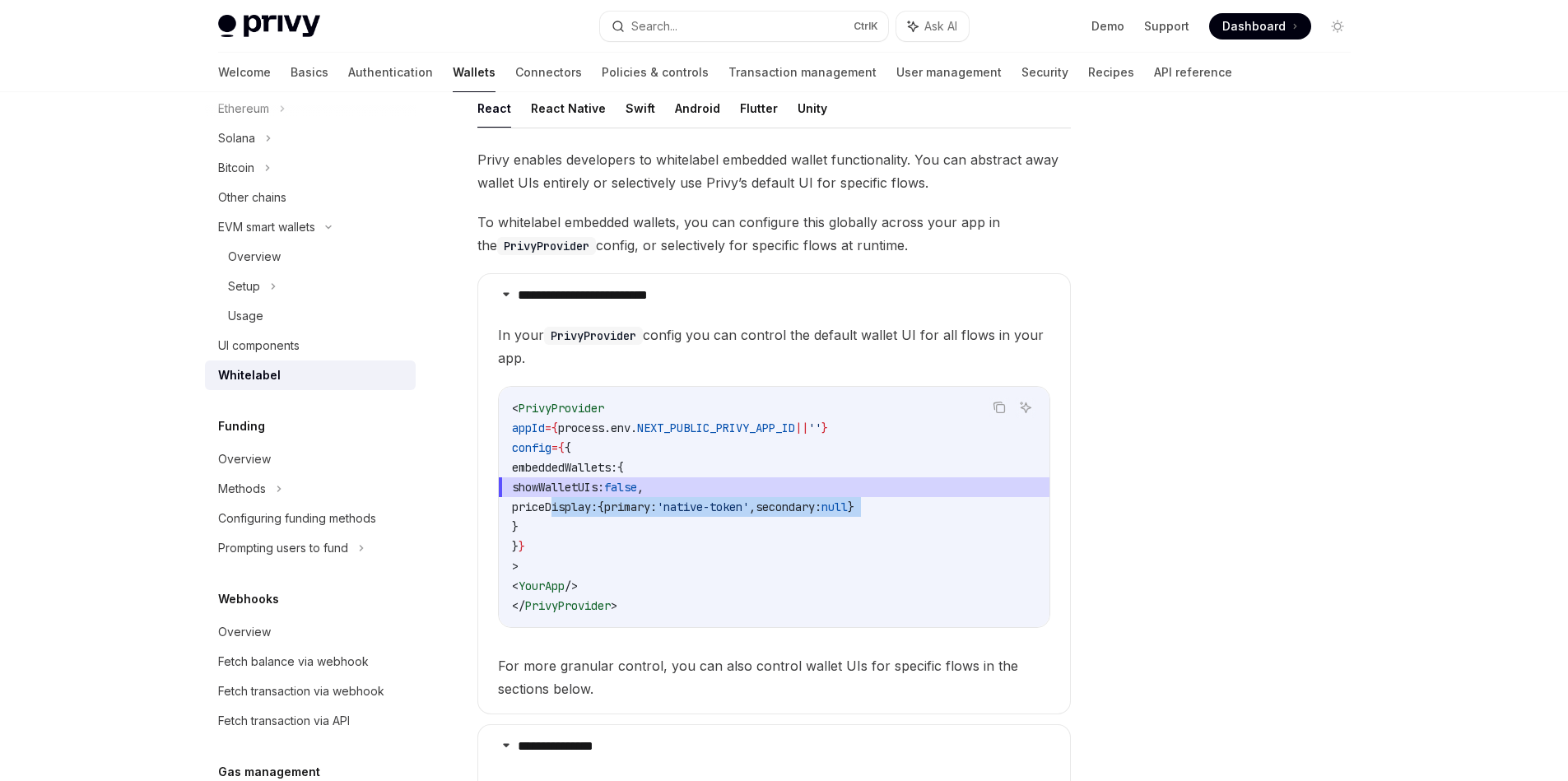
scroll to position [148, 0]
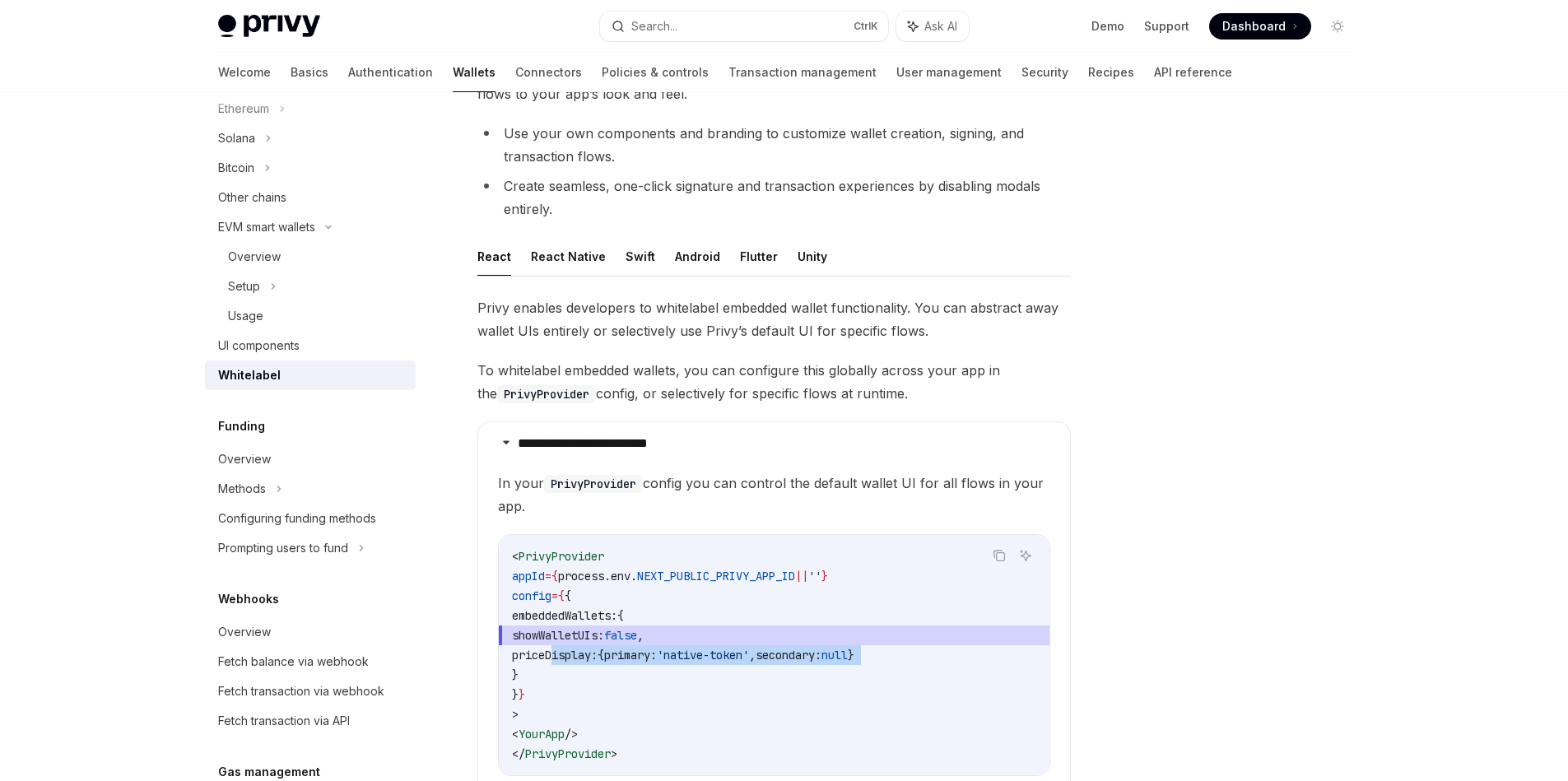
drag, startPoint x: 910, startPoint y: 403, endPoint x: 478, endPoint y: 359, distance: 434.2
click at [478, 359] on span "To whitelabel embedded wallets, you can configure this globally across your app…" at bounding box center [774, 381] width 594 height 46
click at [467, 339] on div at bounding box center [467, 339] width 0 height 0
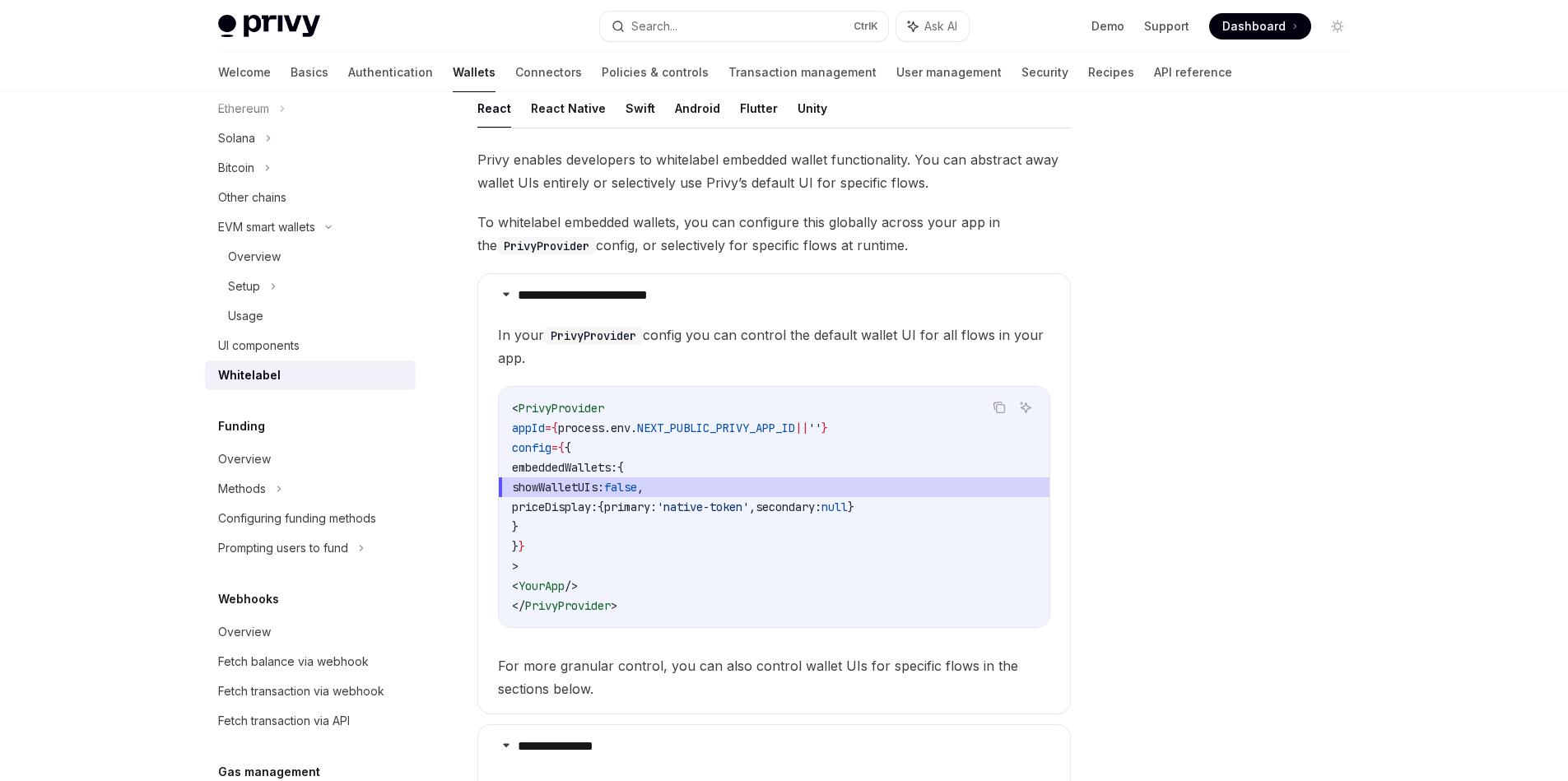
click at [995, 334] on span "In your PrivyProvider config you can control the default wallet UI for all flow…" at bounding box center [773, 346] width 552 height 46
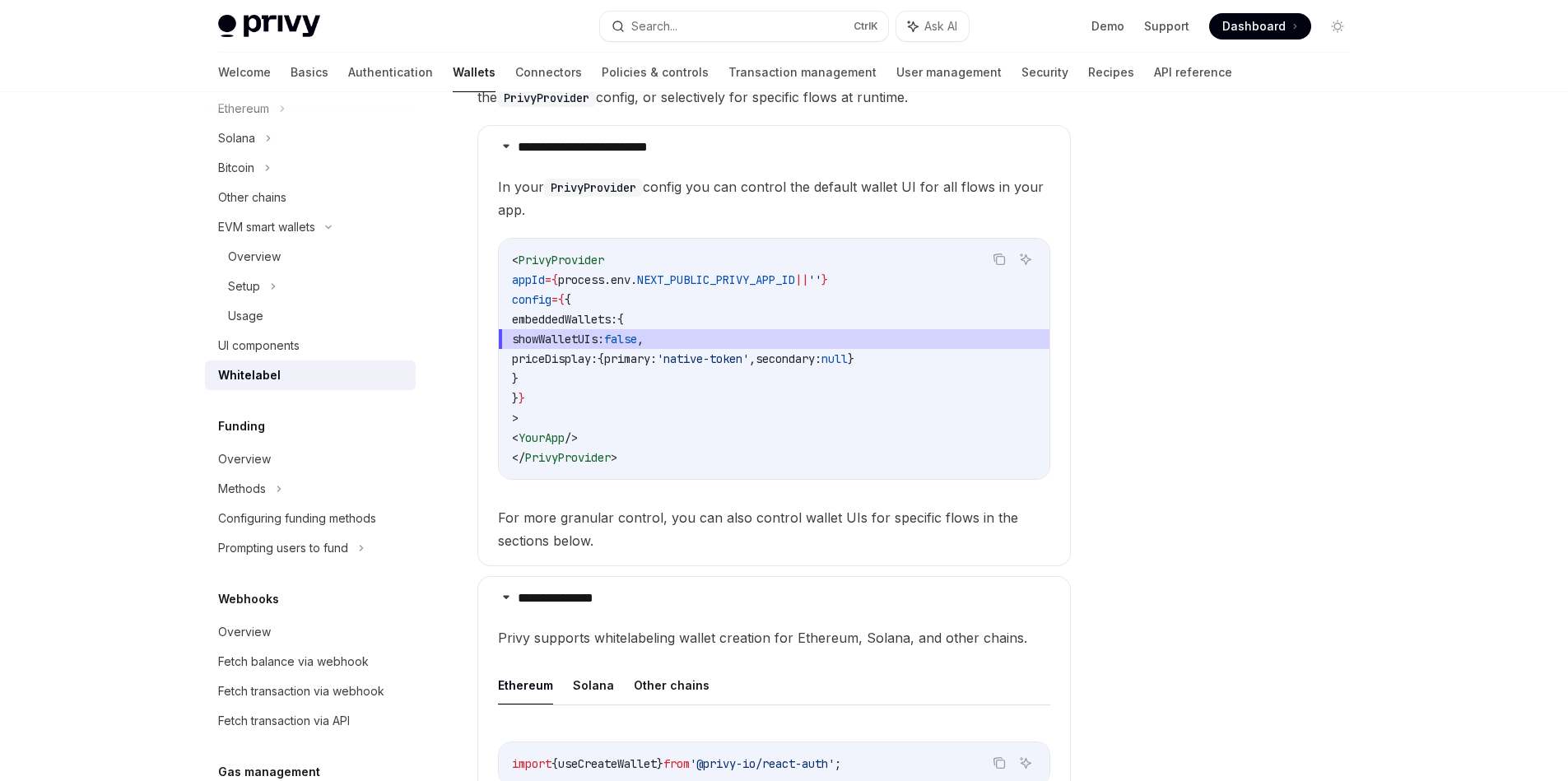
click at [822, 364] on span "secondary:" at bounding box center [789, 359] width 66 height 15
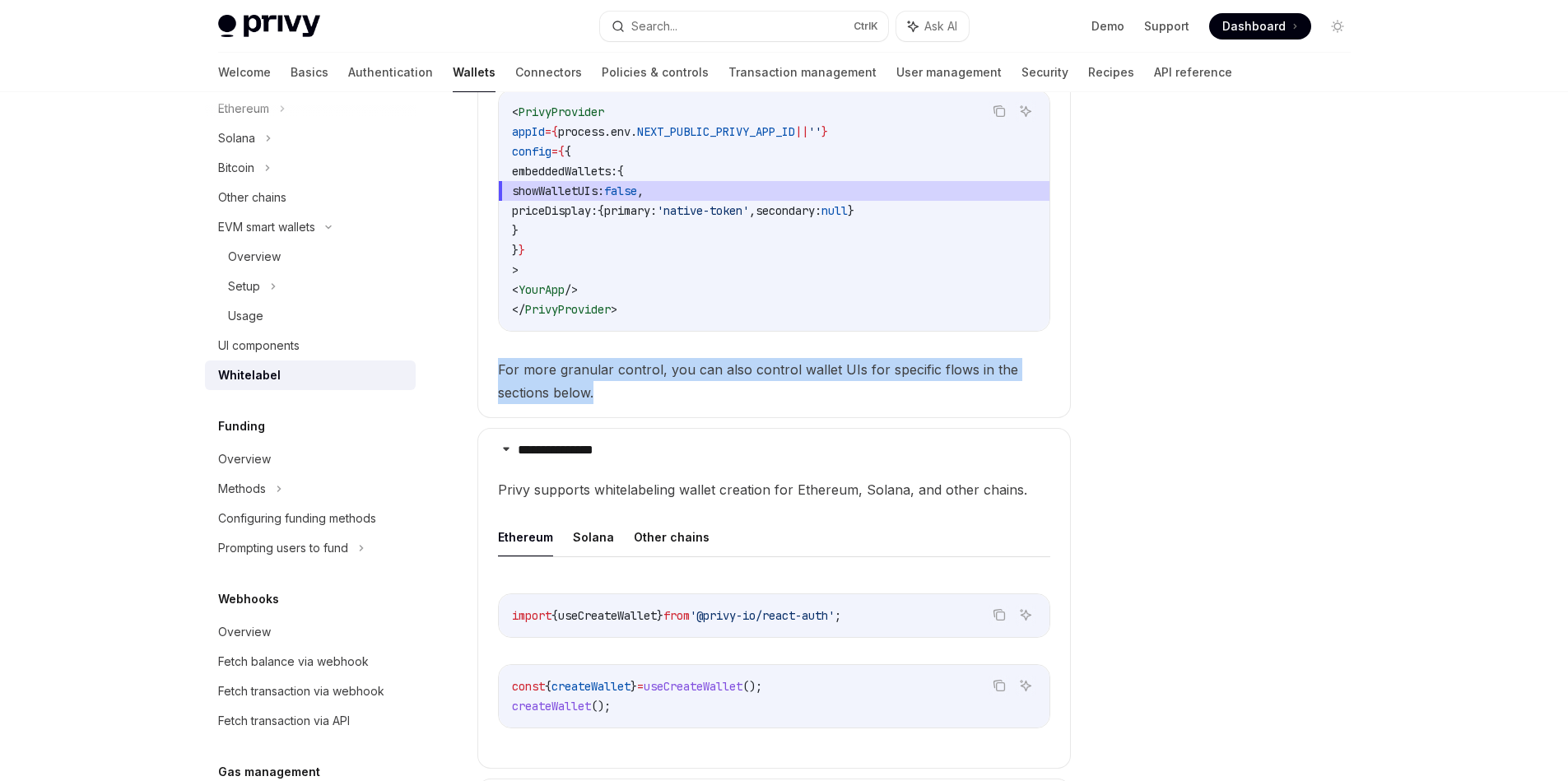
drag, startPoint x: 712, startPoint y: 403, endPoint x: 460, endPoint y: 373, distance: 253.8
click at [465, 378] on div "**********" at bounding box center [619, 332] width 909 height 1599
click at [454, 339] on div at bounding box center [454, 339] width 0 height 0
click at [1059, 400] on details "**********" at bounding box center [774, 197] width 594 height 441
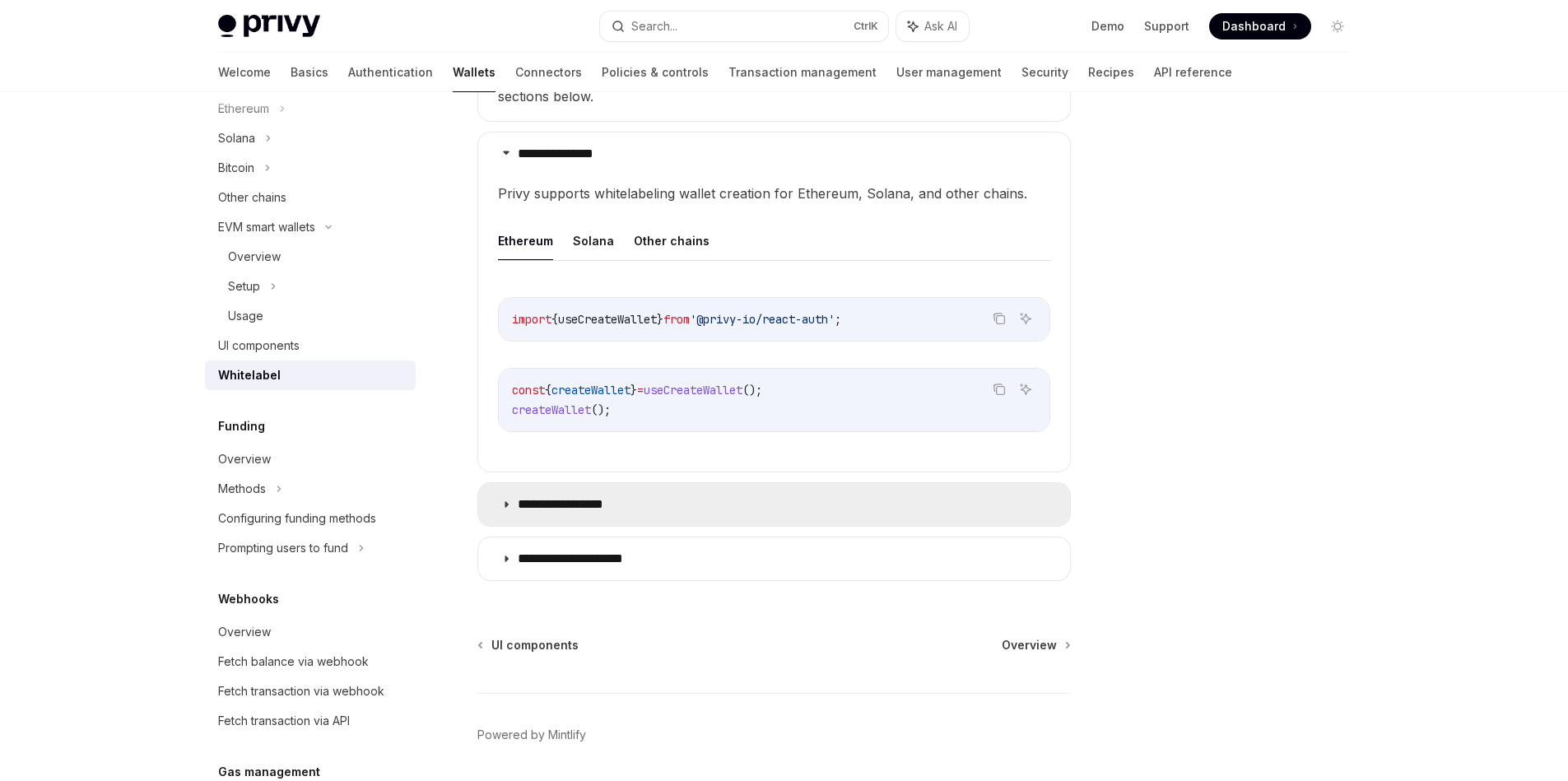
scroll to position [943, 0]
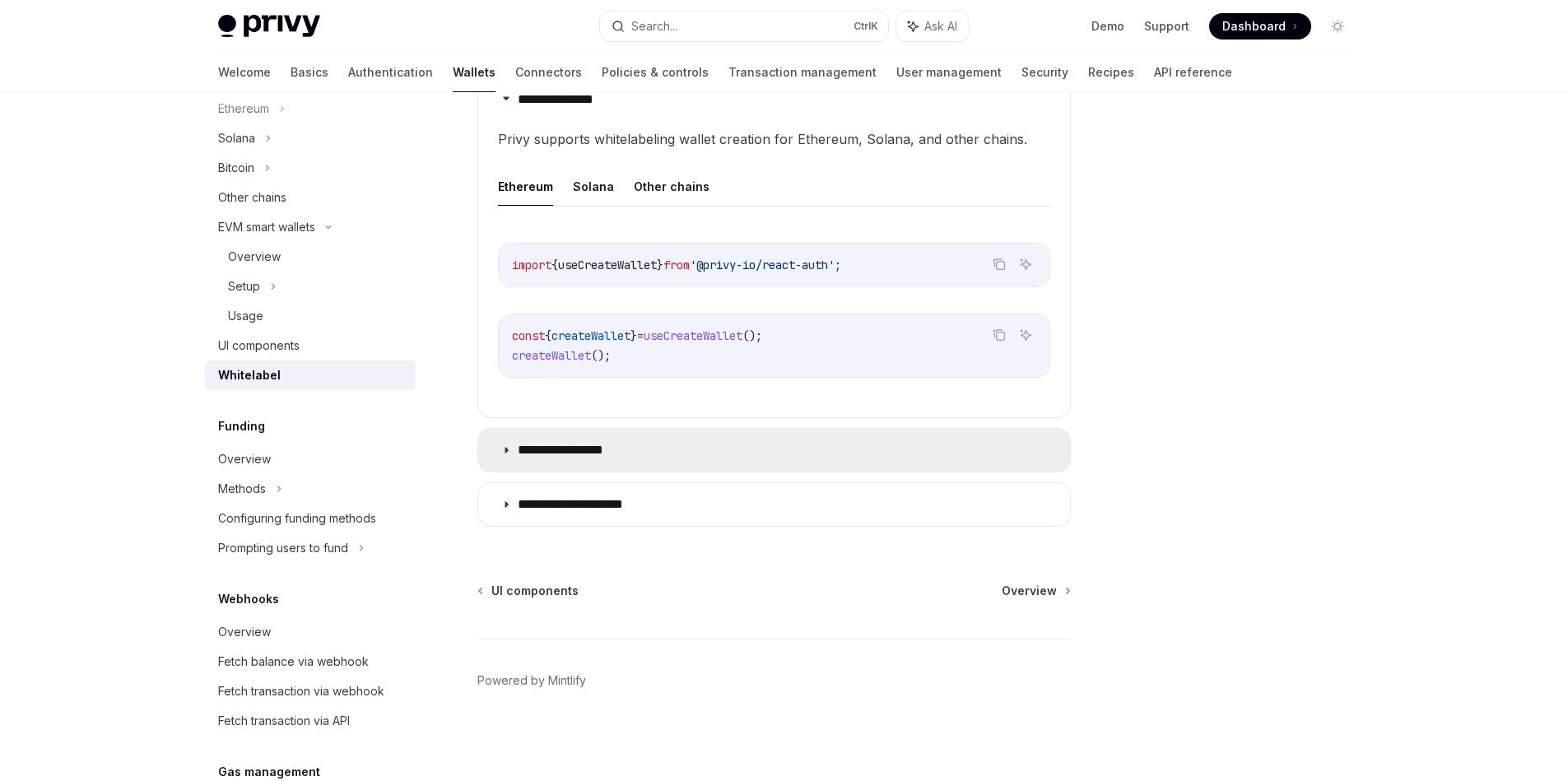
click at [642, 470] on summary "**********" at bounding box center [773, 450] width 592 height 43
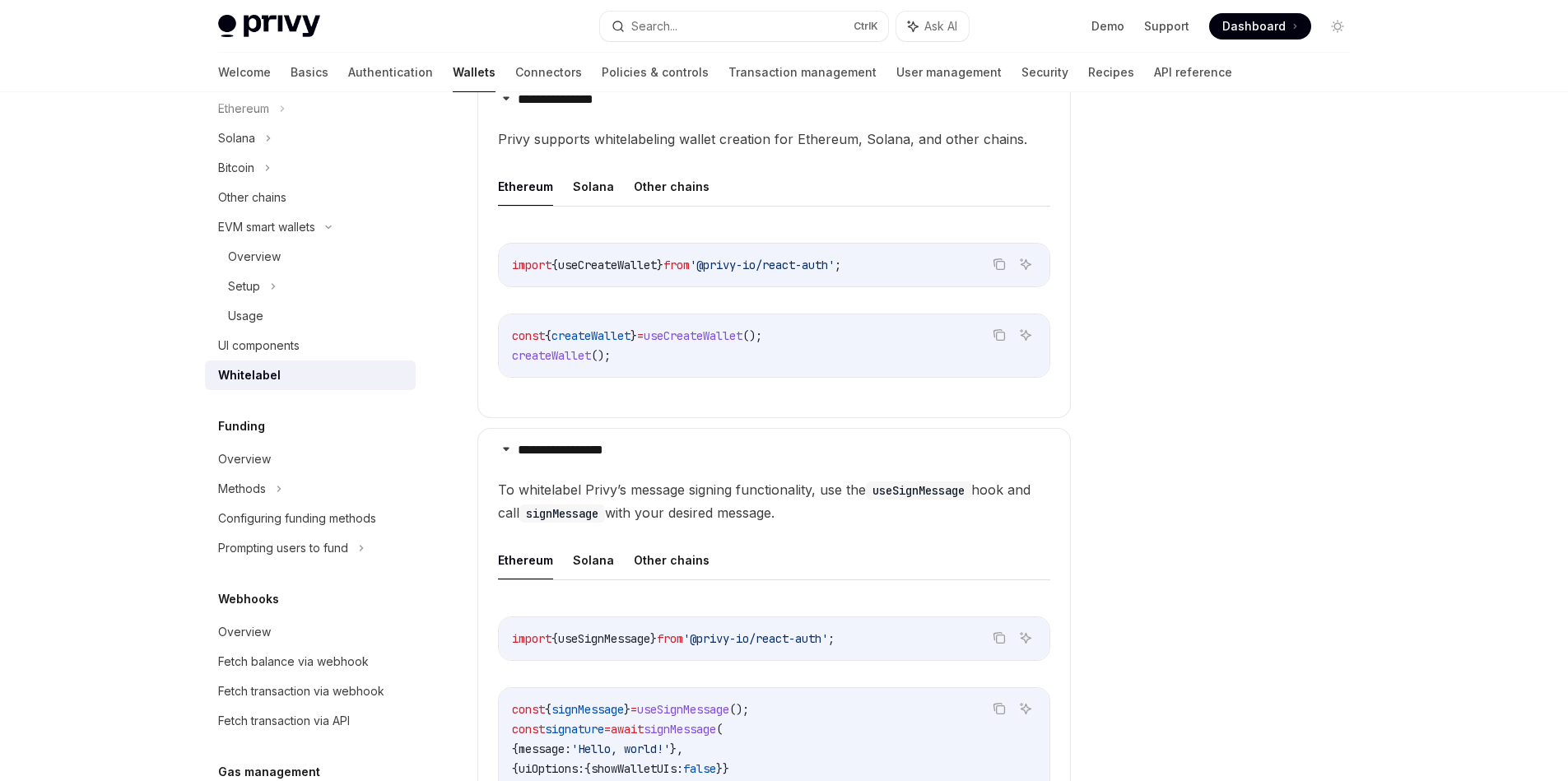
scroll to position [1322, 0]
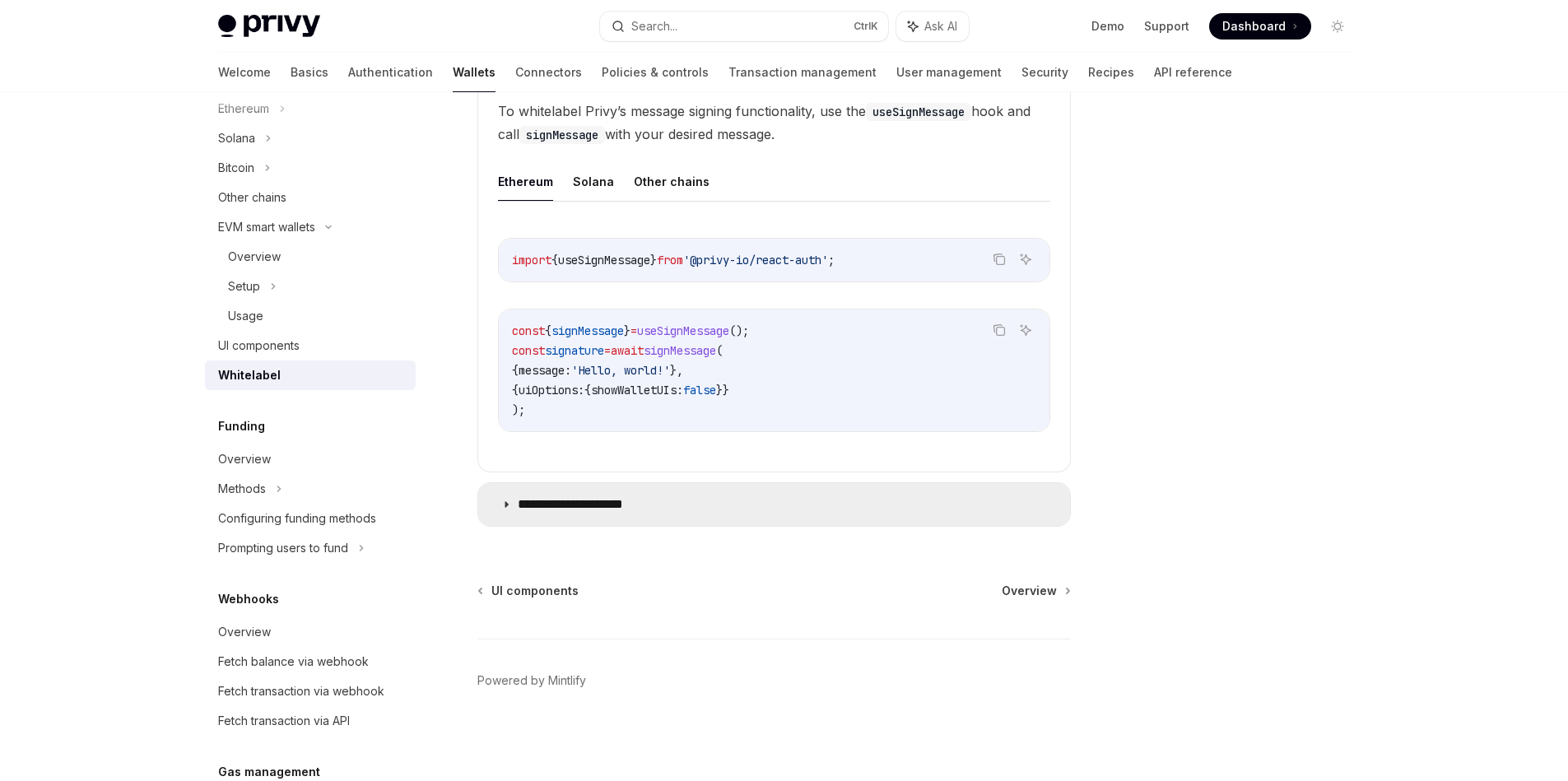
click at [665, 493] on summary "**********" at bounding box center [773, 505] width 592 height 43
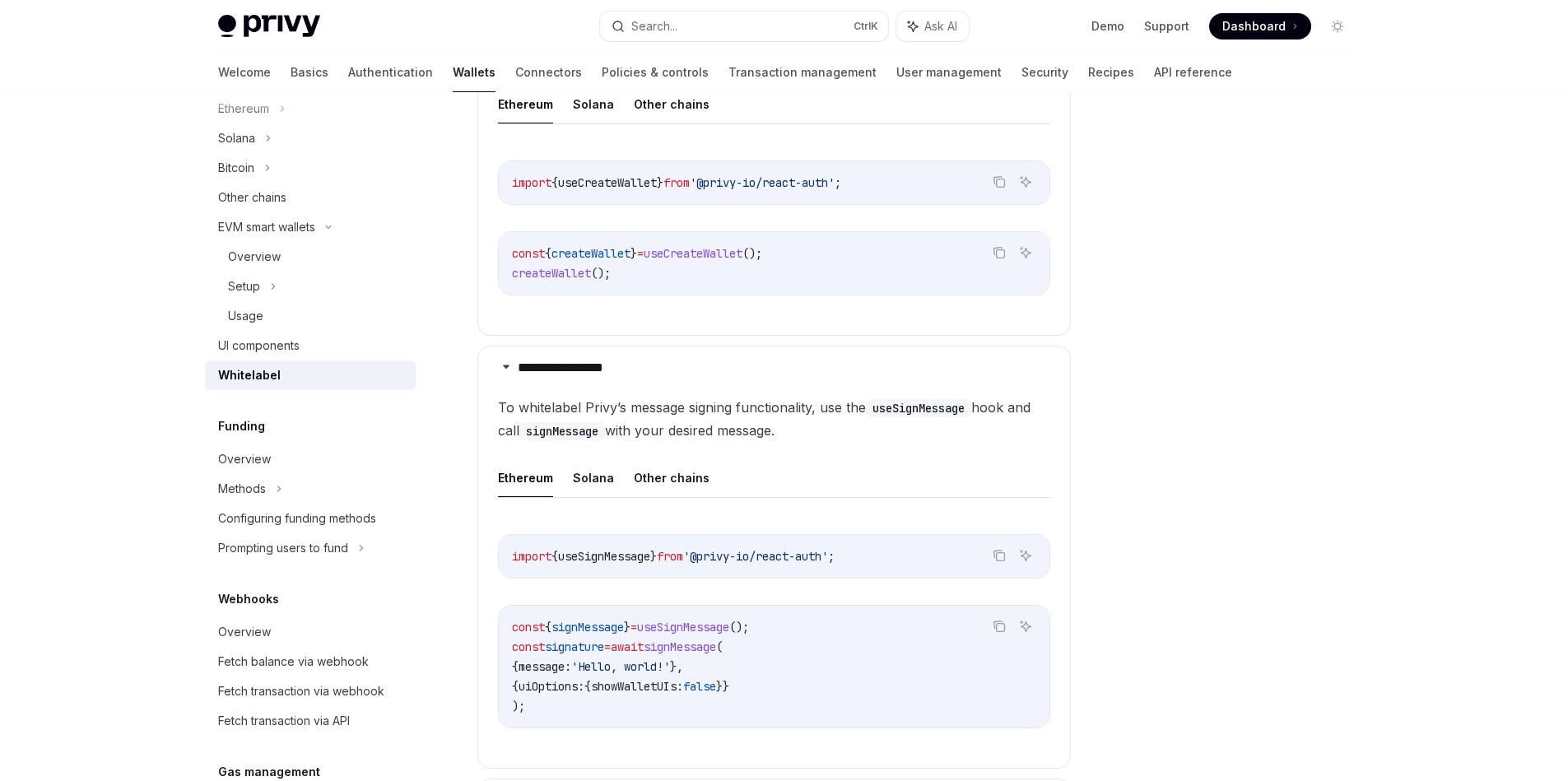
scroll to position [433, 0]
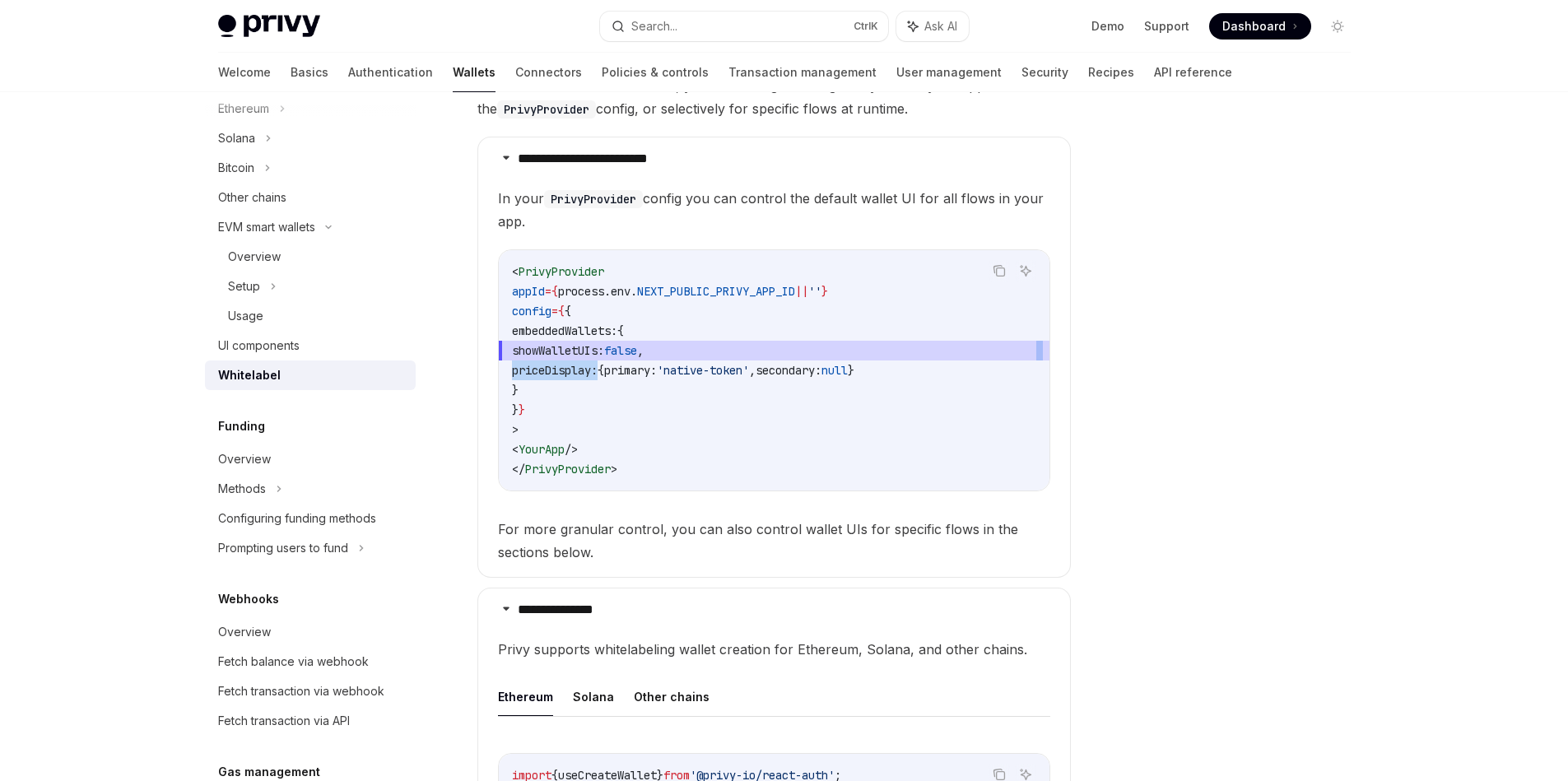
drag, startPoint x: 973, startPoint y: 359, endPoint x: 600, endPoint y: 371, distance: 373.2
click at [600, 371] on code "< PrivyProvider appId = { process . env . NEXT_PUBLIC_PRIVY_APP_ID || '' } conf…" at bounding box center [774, 370] width 524 height 217
click at [581, 371] on span "priceDisplay:" at bounding box center [555, 370] width 86 height 15
drag, startPoint x: 581, startPoint y: 371, endPoint x: 933, endPoint y: 377, distance: 352.1
click at [854, 377] on span "priceDisplay: { primary: 'native-token' , secondary: null }" at bounding box center [683, 370] width 342 height 15
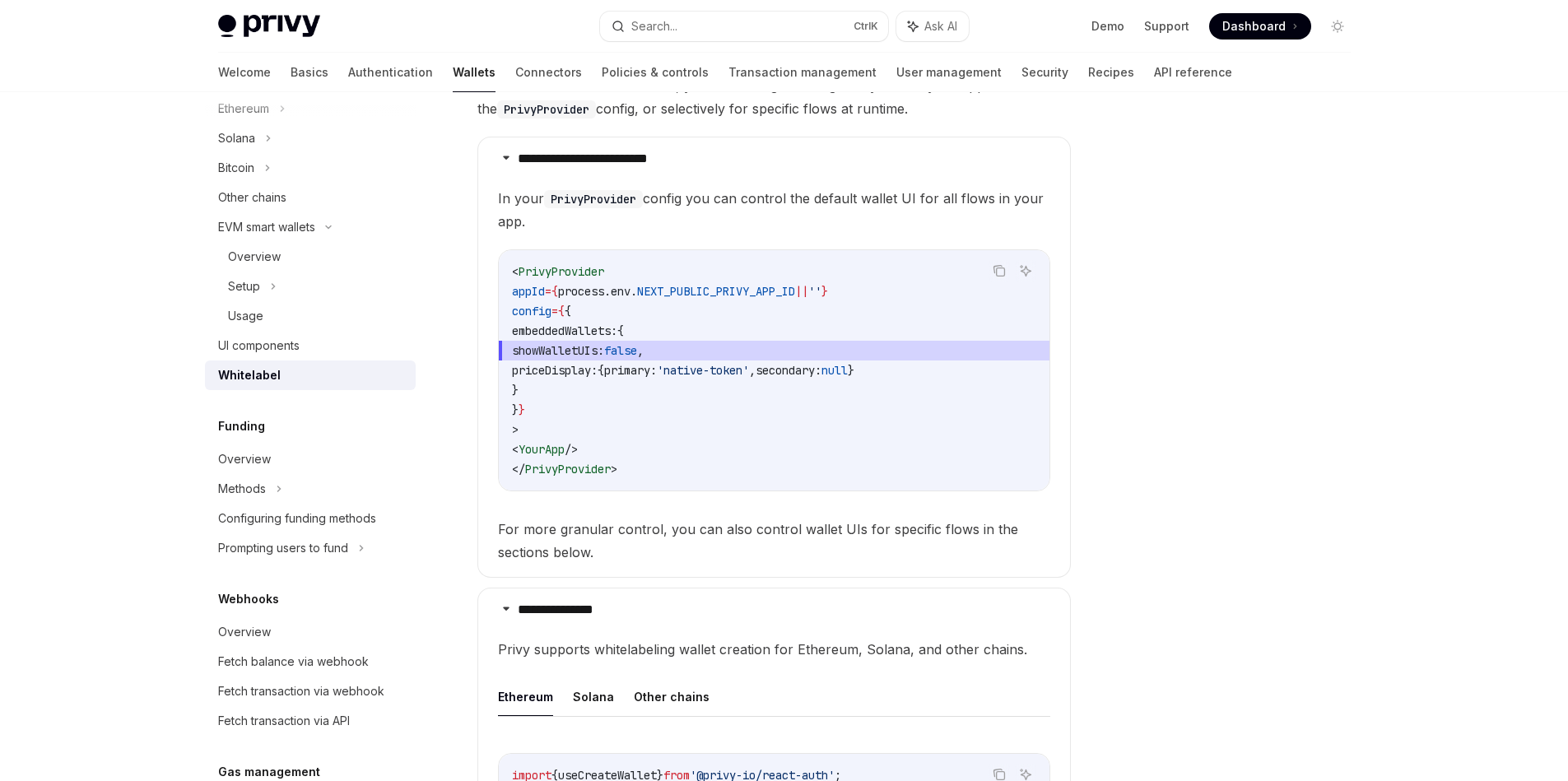
click at [773, 352] on span "showWalletUIs: false ," at bounding box center [774, 350] width 524 height 20
drag, startPoint x: 954, startPoint y: 370, endPoint x: 555, endPoint y: 371, distance: 399.0
click at [555, 371] on code "< PrivyProvider appId = { process . env . NEXT_PUBLIC_PRIVY_APP_ID || '' } conf…" at bounding box center [774, 370] width 524 height 217
copy span "priceDisplay: { primary: 'native-token' , secondary: null }"
click at [1239, 317] on div at bounding box center [1239, 453] width 251 height 656
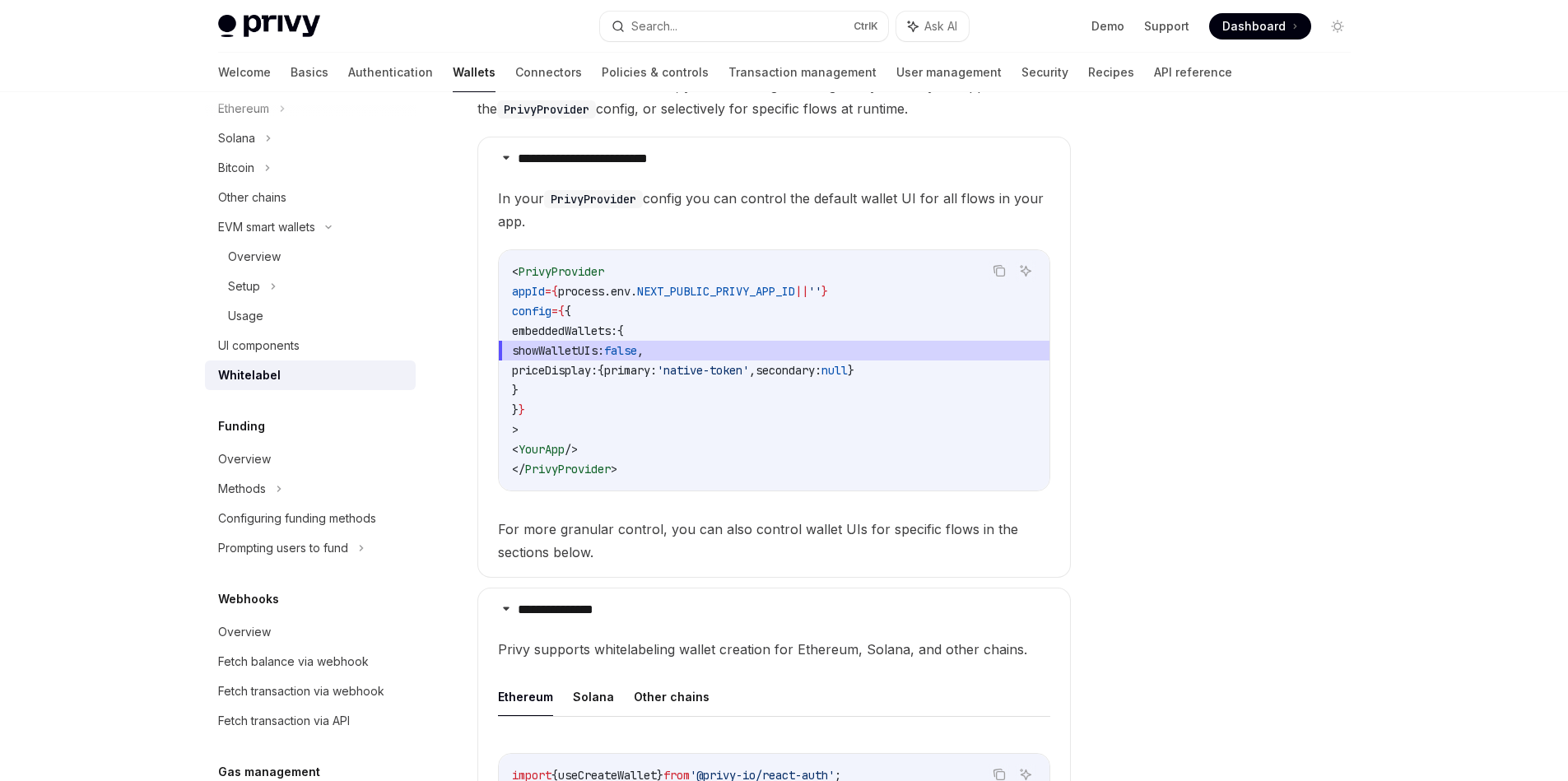
click at [588, 362] on code "< PrivyProvider appId = { process . env . NEXT_PUBLIC_PRIVY_APP_ID || '' } conf…" at bounding box center [774, 370] width 524 height 217
click at [545, 330] on span "embeddedWallets:" at bounding box center [565, 330] width 105 height 15
drag, startPoint x: 563, startPoint y: 379, endPoint x: 503, endPoint y: 333, distance: 75.6
click at [503, 333] on div "< PrivyProvider appId = { process . env . NEXT_PUBLIC_PRIVY_APP_ID || '' } conf…" at bounding box center [773, 371] width 550 height 240
copy code "embeddedWallets: { showWalletUIs: false , p"
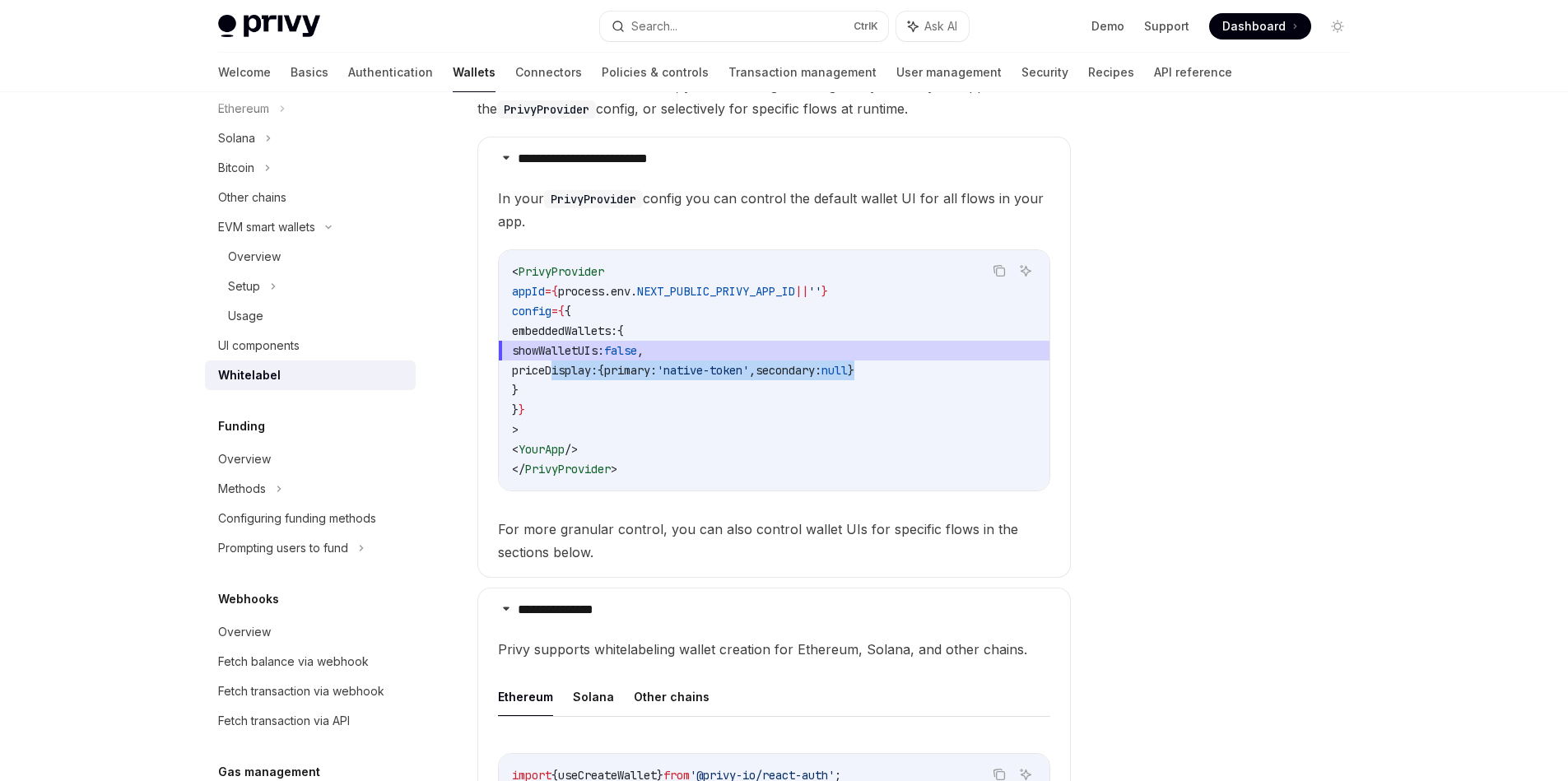
drag, startPoint x: 951, startPoint y: 363, endPoint x: 555, endPoint y: 365, distance: 396.0
click at [555, 365] on code "< PrivyProvider appId = { process . env . NEXT_PUBLIC_PRIVY_APP_ID || '' } conf…" at bounding box center [774, 370] width 524 height 217
copy span "priceDisplay: { primary: 'native-token' , secondary: null }"
click at [721, 194] on span "In your PrivyProvider config you can control the default wallet UI for all flow…" at bounding box center [773, 209] width 552 height 46
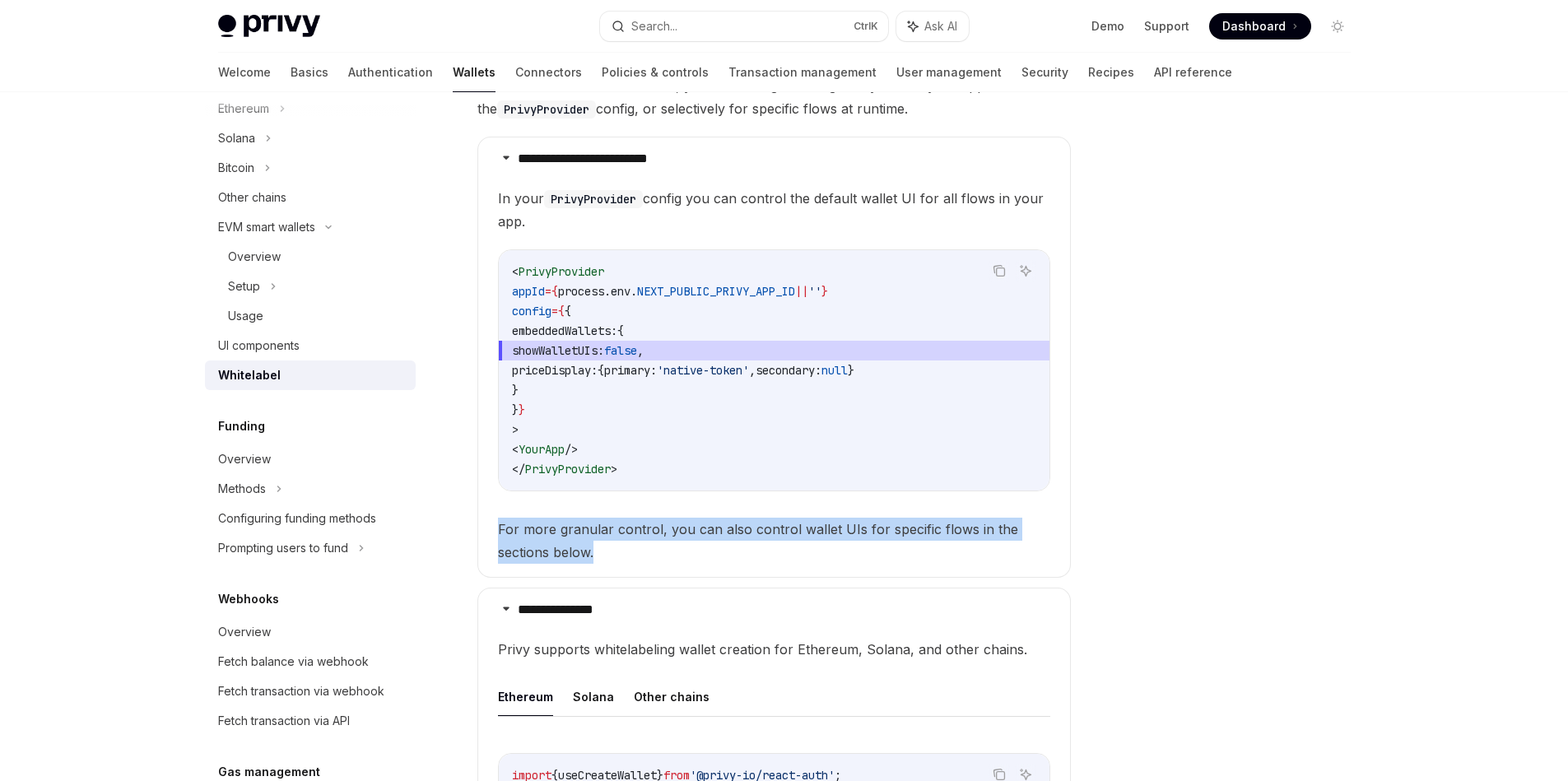
drag, startPoint x: 628, startPoint y: 545, endPoint x: 495, endPoint y: 526, distance: 134.4
click at [495, 526] on details "**********" at bounding box center [774, 357] width 594 height 441
click at [485, 498] on div at bounding box center [485, 498] width 0 height 0
click at [492, 517] on details "**********" at bounding box center [774, 357] width 594 height 441
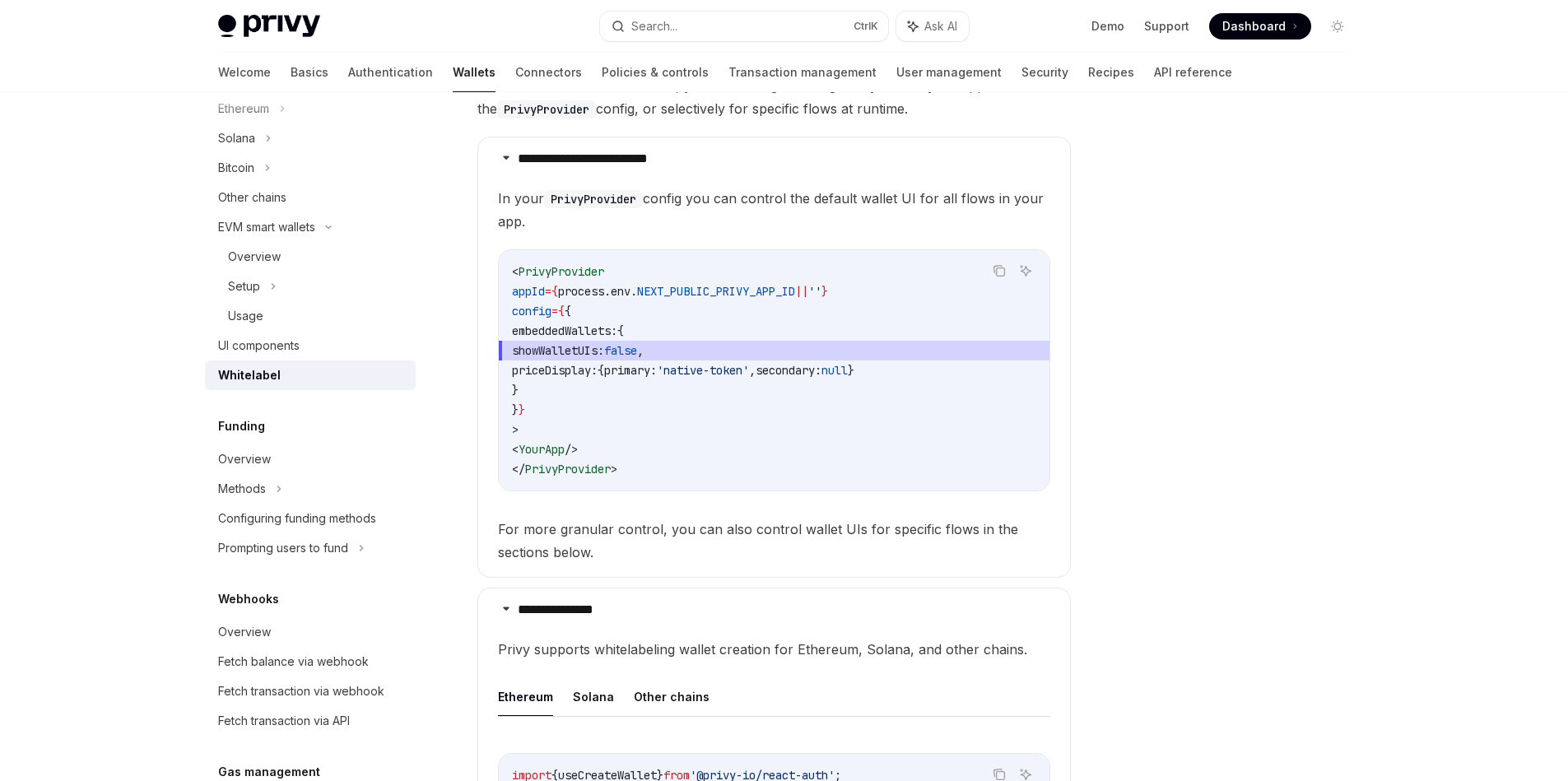
click at [578, 524] on span "For more granular control, you can also control wallet UIs for specific flows i…" at bounding box center [773, 540] width 552 height 46
drag, startPoint x: 578, startPoint y: 524, endPoint x: 665, endPoint y: 537, distance: 88.0
click at [665, 537] on span "For more granular control, you can also control wallet UIs for specific flows i…" at bounding box center [773, 540] width 552 height 46
click at [665, 538] on span "For more granular control, you can also control wallet UIs for specific flows i…" at bounding box center [773, 540] width 552 height 46
click at [807, 551] on span "For more granular control, you can also control wallet UIs for specific flows i…" at bounding box center [773, 540] width 552 height 46
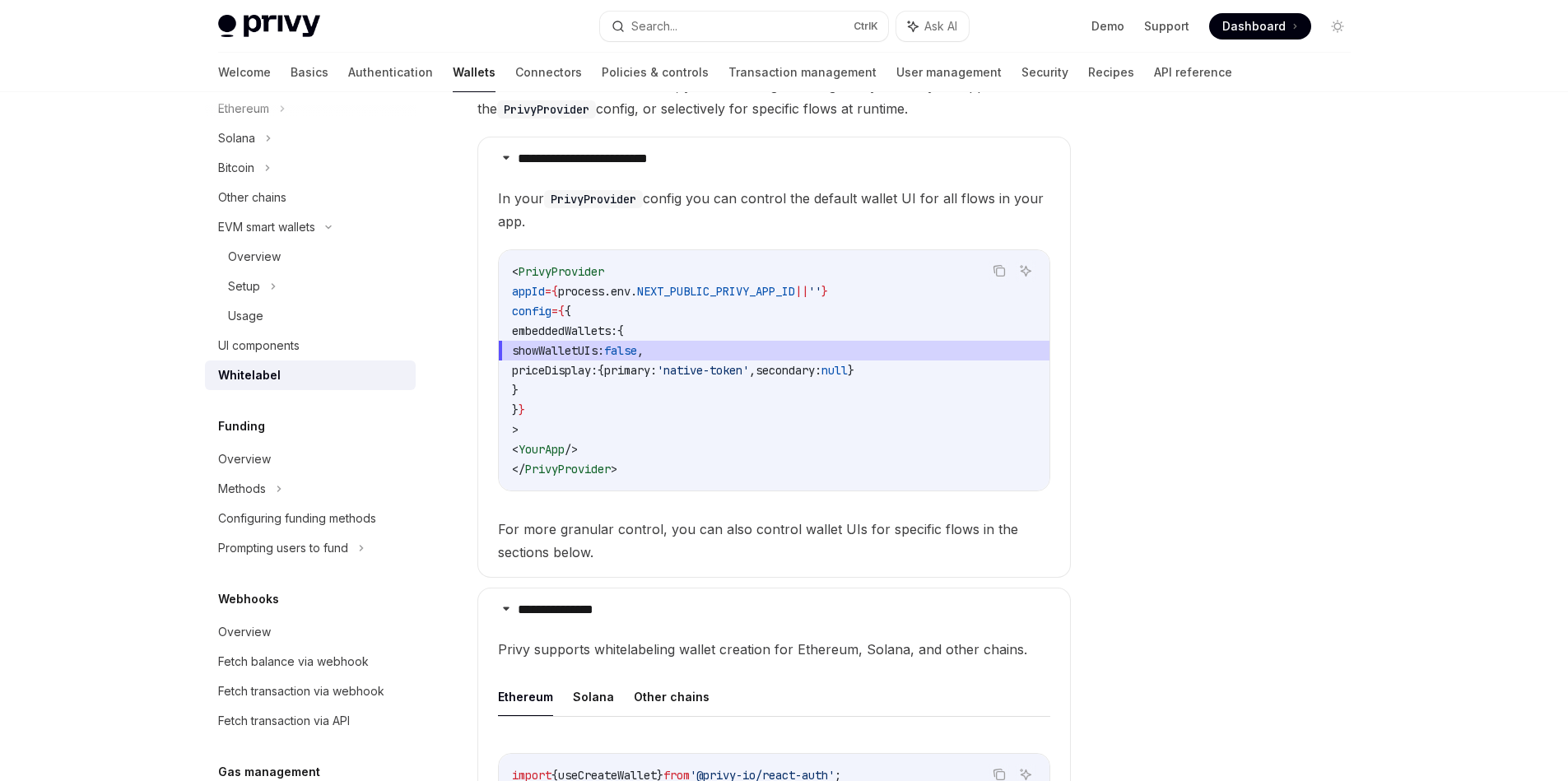
click at [809, 535] on span "For more granular control, you can also control wallet UIs for specific flows i…" at bounding box center [773, 540] width 552 height 46
drag, startPoint x: 809, startPoint y: 535, endPoint x: 841, endPoint y: 534, distance: 32.0
click at [841, 534] on span "For more granular control, you can also control wallet UIs for specific flows i…" at bounding box center [773, 540] width 552 height 46
click at [779, 529] on span "For more granular control, you can also control wallet UIs for specific flows i…" at bounding box center [773, 540] width 552 height 46
drag, startPoint x: 779, startPoint y: 529, endPoint x: 839, endPoint y: 531, distance: 60.0
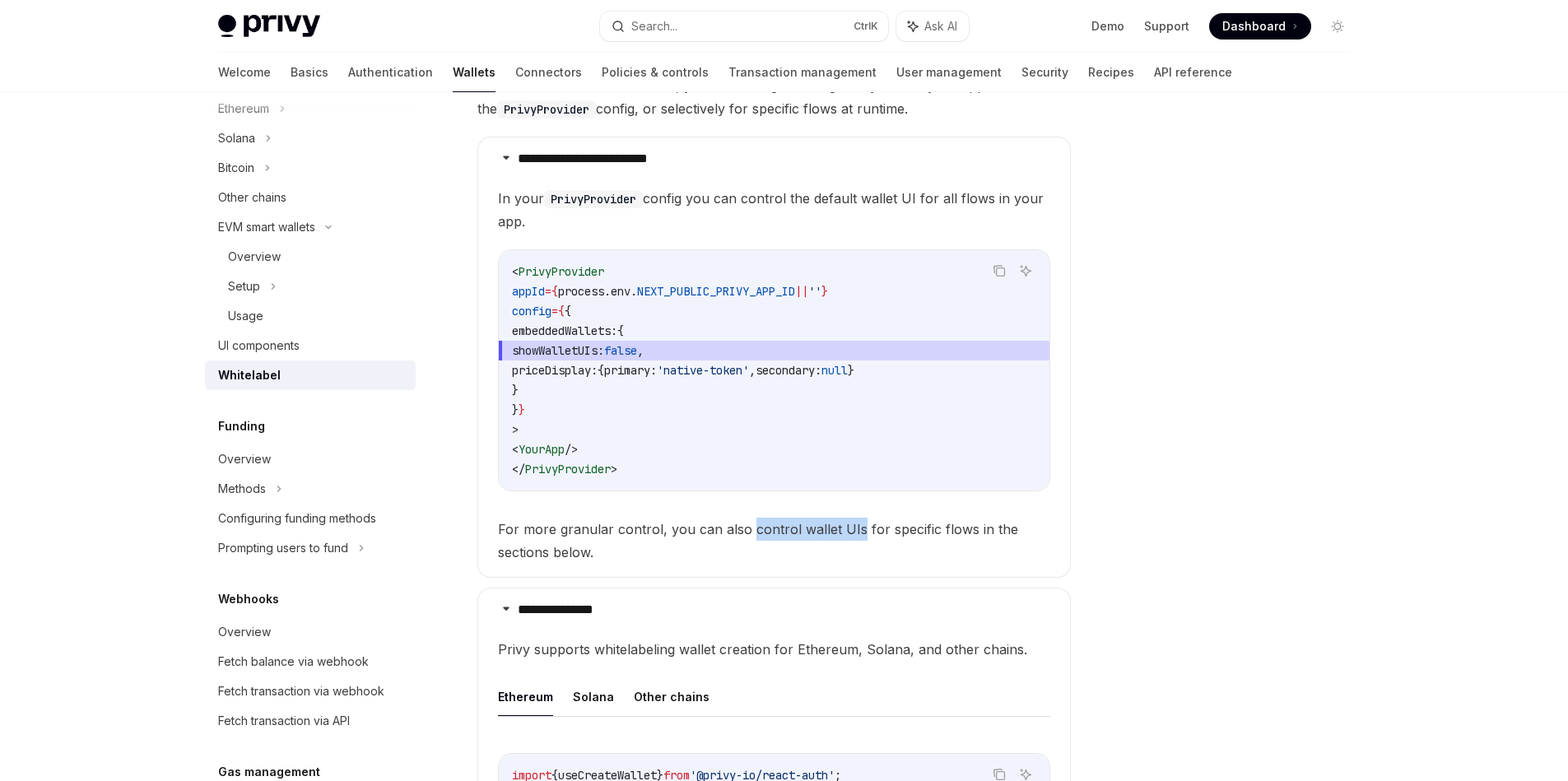
click at [839, 531] on span "For more granular control, you can also control wallet UIs for specific flows i…" at bounding box center [773, 540] width 552 height 46
copy span "control wallet UIs"
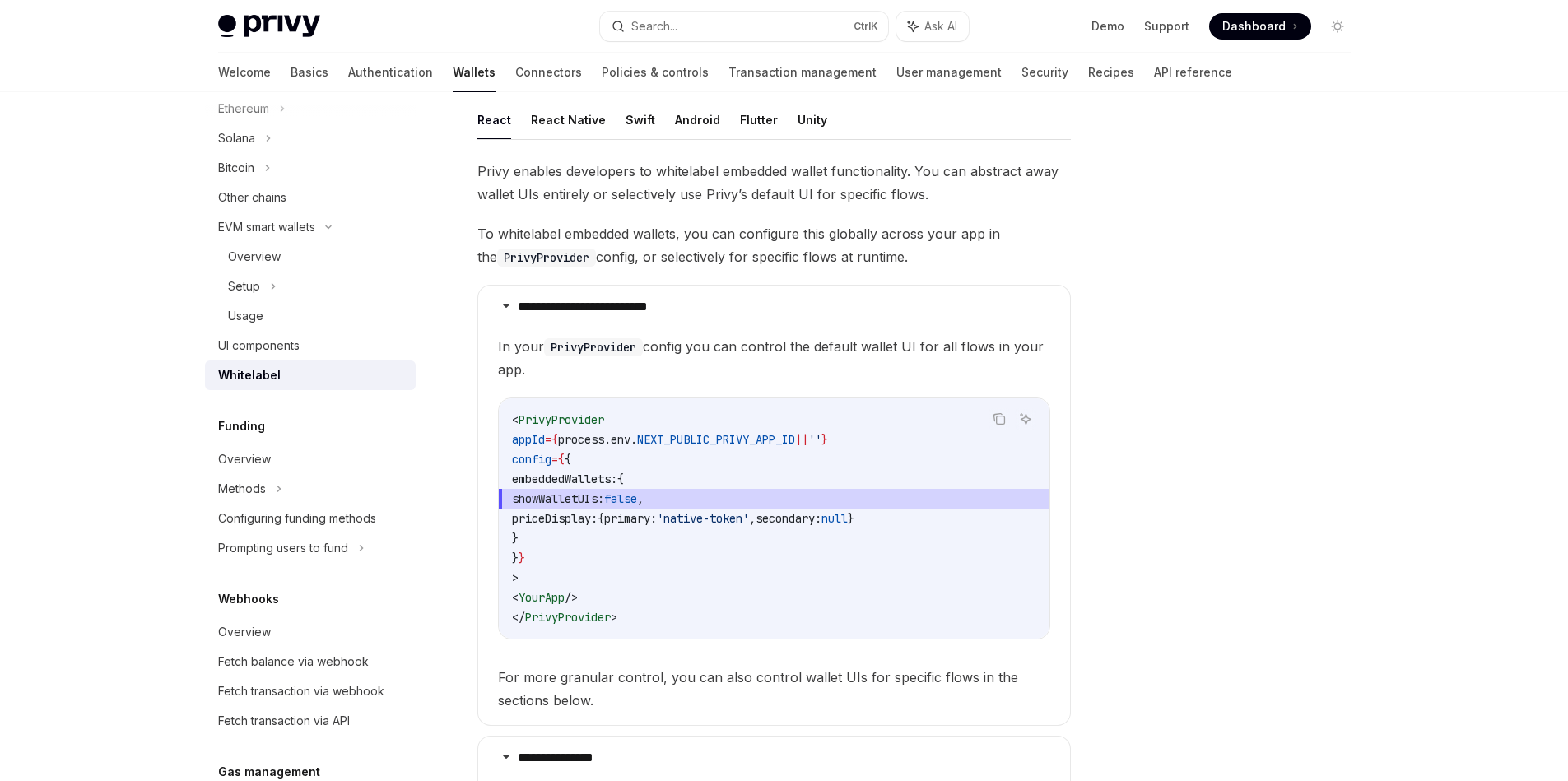
click at [810, 340] on span "In your PrivyProvider config you can control the default wallet UI for all flow…" at bounding box center [773, 358] width 552 height 46
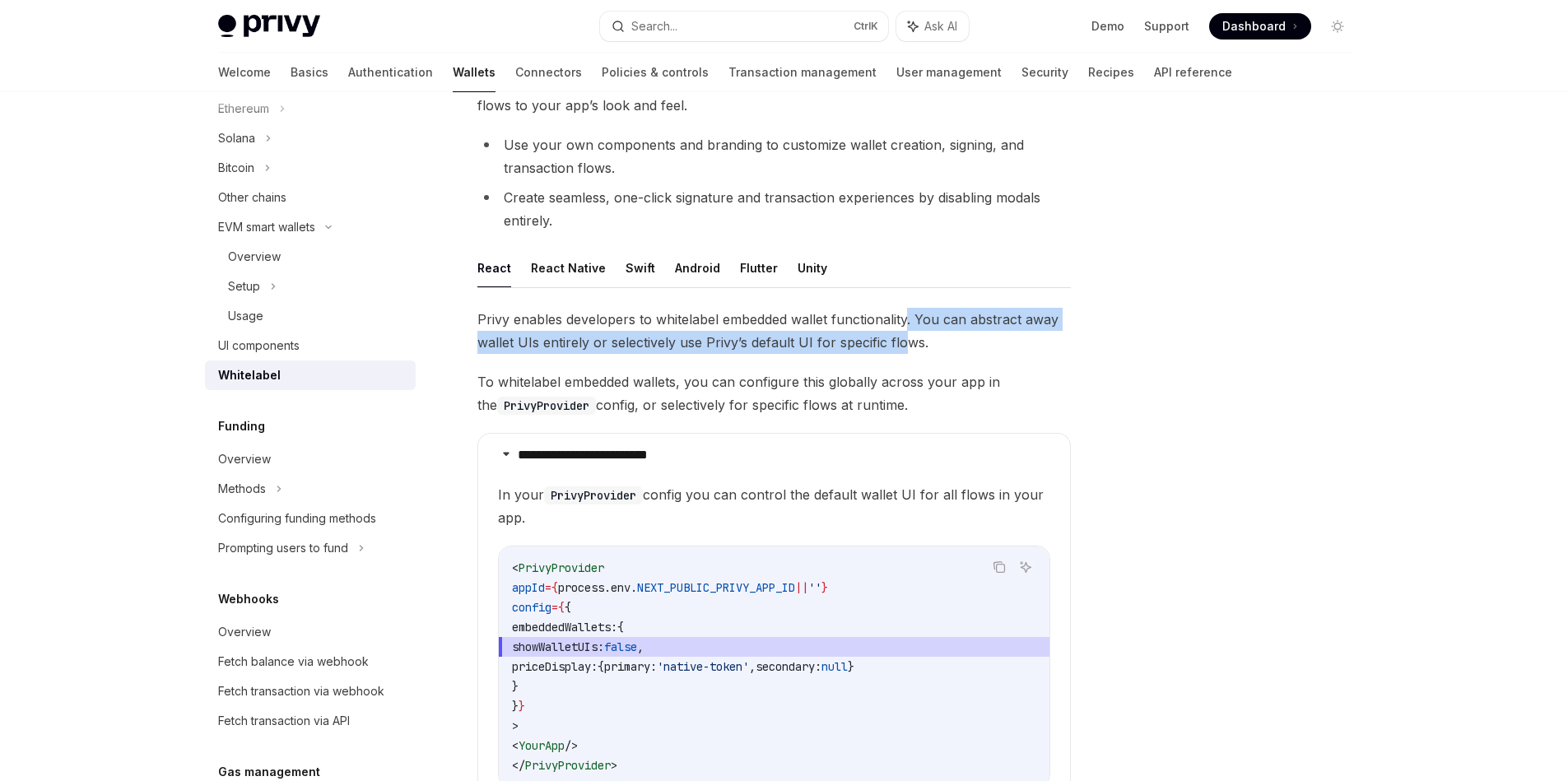
drag, startPoint x: 909, startPoint y: 322, endPoint x: 905, endPoint y: 348, distance: 26.3
click at [905, 348] on span "Privy enables developers to whitelabel embedded wallet functionality. You can a…" at bounding box center [774, 330] width 594 height 46
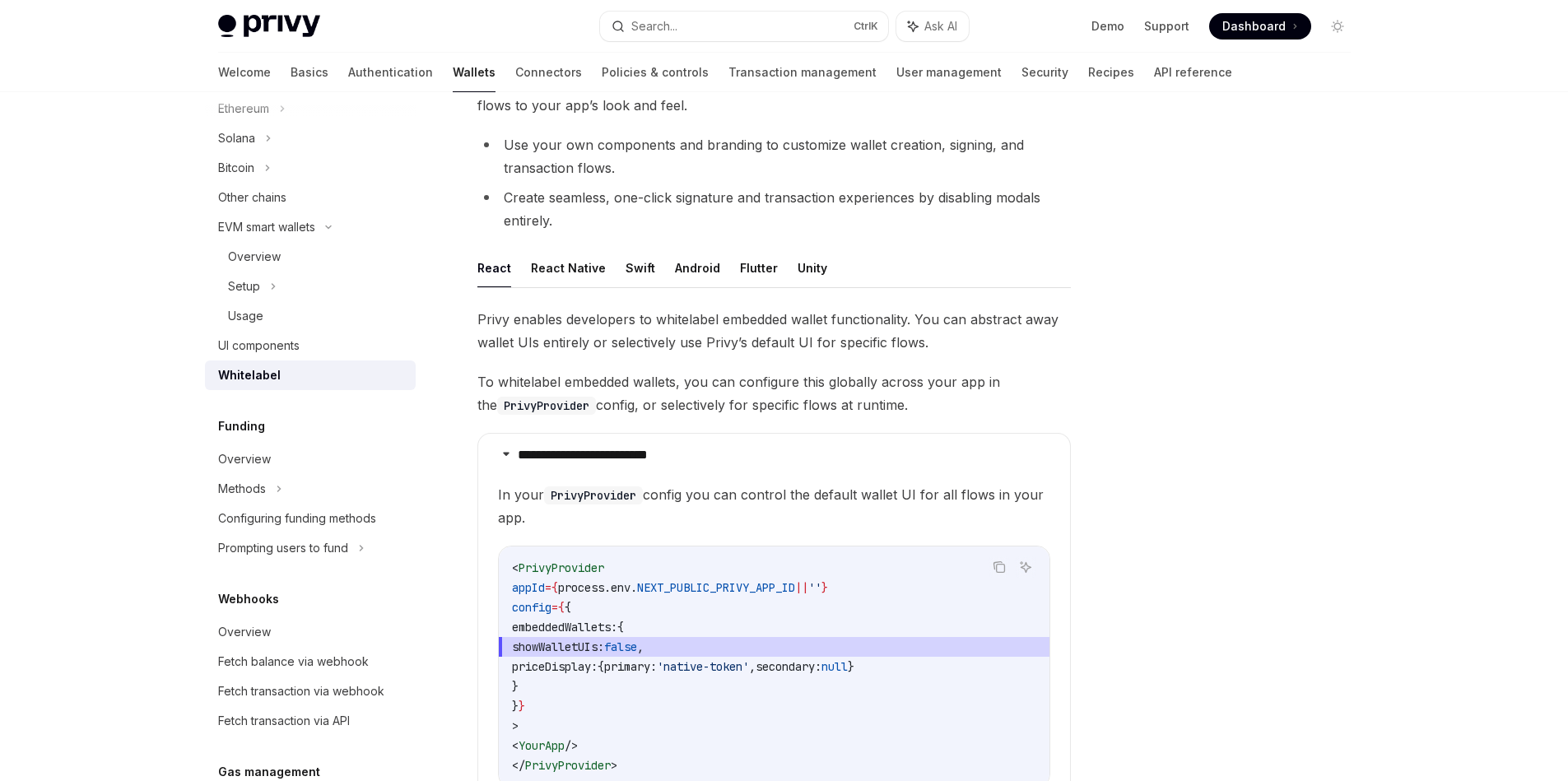
click at [921, 352] on span "Privy enables developers to whitelabel embedded wallet functionality. You can a…" at bounding box center [774, 330] width 594 height 46
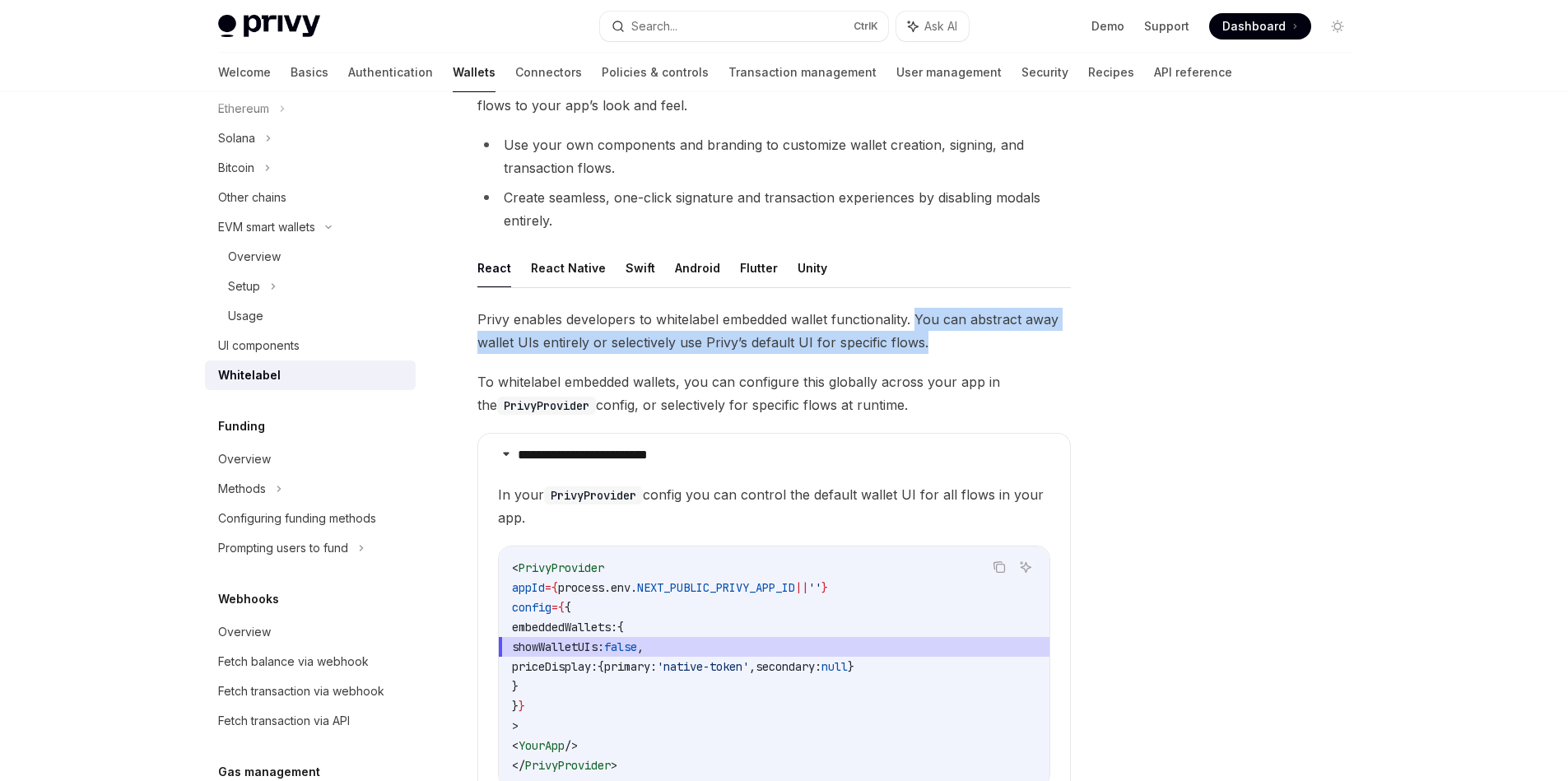
drag, startPoint x: 921, startPoint y: 352, endPoint x: 917, endPoint y: 325, distance: 27.3
click at [917, 325] on span "Privy enables developers to whitelabel embedded wallet functionality. You can a…" at bounding box center [774, 330] width 594 height 46
click at [907, 288] on div at bounding box center [907, 288] width 0 height 0
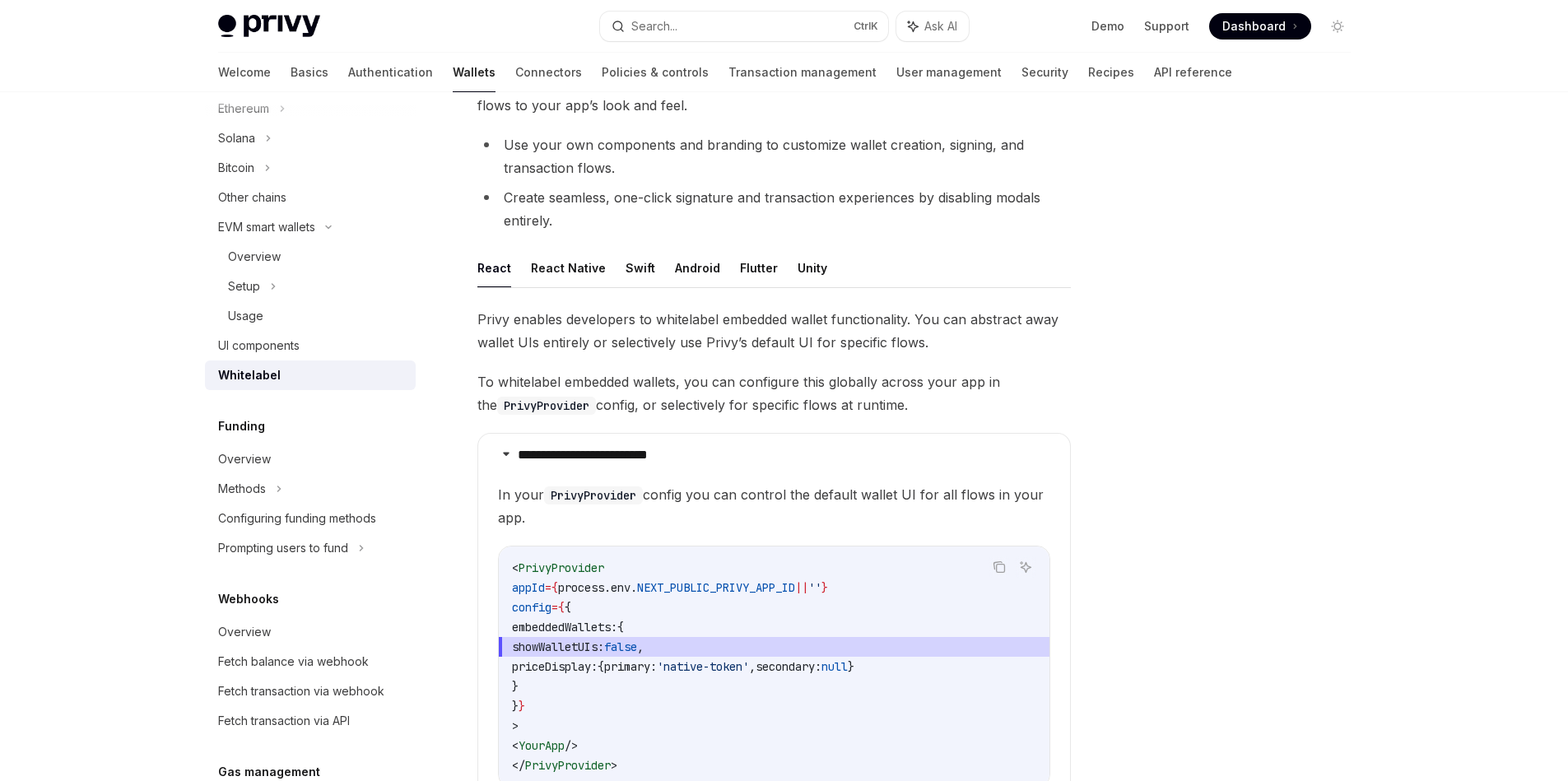
click at [484, 378] on span "To whitelabel embedded wallets, you can configure this globally across your app…" at bounding box center [774, 393] width 594 height 46
drag, startPoint x: 484, startPoint y: 378, endPoint x: 667, endPoint y: 382, distance: 183.0
click at [667, 382] on span "To whitelabel embedded wallets, you can configure this globally across your app…" at bounding box center [774, 393] width 594 height 46
click at [684, 382] on span "To whitelabel embedded wallets, you can configure this globally across your app…" at bounding box center [774, 393] width 594 height 46
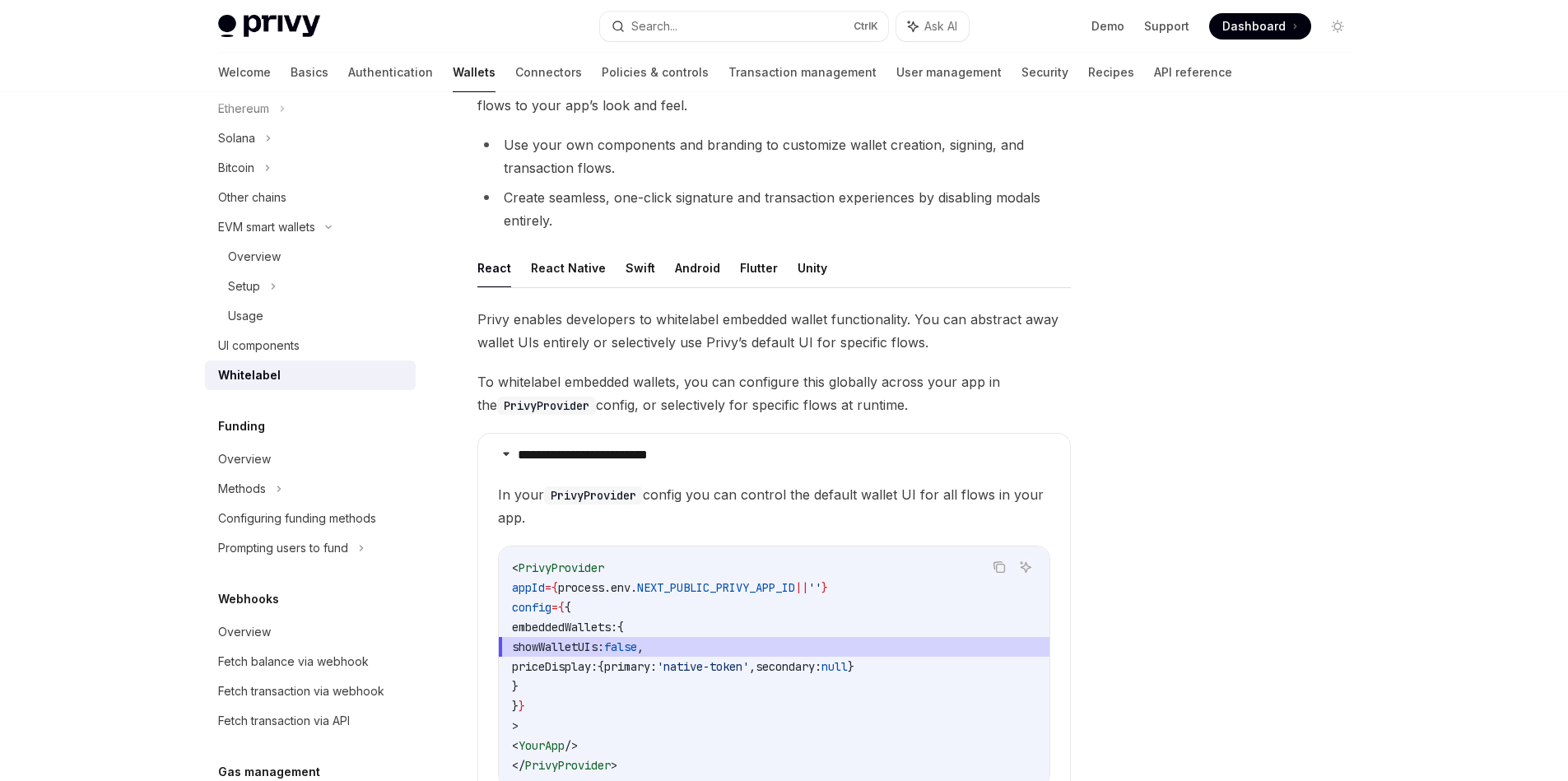
click at [670, 406] on span "To whitelabel embedded wallets, you can configure this globally across your app…" at bounding box center [774, 393] width 594 height 46
drag, startPoint x: 670, startPoint y: 406, endPoint x: 782, endPoint y: 413, distance: 112.2
click at [782, 413] on span "To whitelabel embedded wallets, you can configure this globally across your app…" at bounding box center [774, 393] width 594 height 46
click at [763, 406] on span "To whitelabel embedded wallets, you can configure this globally across your app…" at bounding box center [774, 393] width 594 height 46
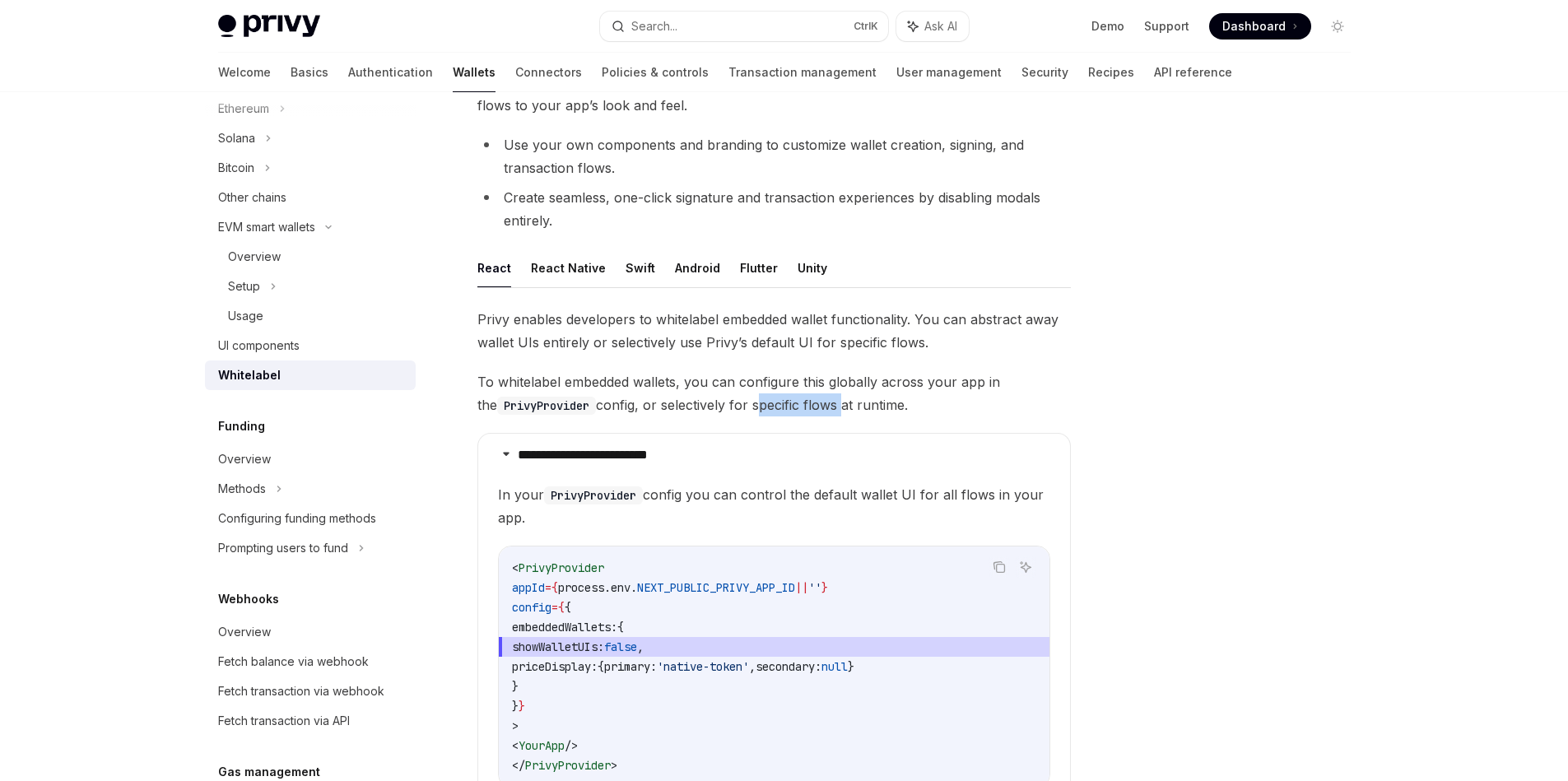
drag, startPoint x: 763, startPoint y: 406, endPoint x: 798, endPoint y: 410, distance: 35.2
click at [798, 410] on span "To whitelabel embedded wallets, you can configure this globally across your app…" at bounding box center [774, 393] width 594 height 46
click at [767, 408] on span "To whitelabel embedded wallets, you can configure this globally across your app…" at bounding box center [774, 393] width 594 height 46
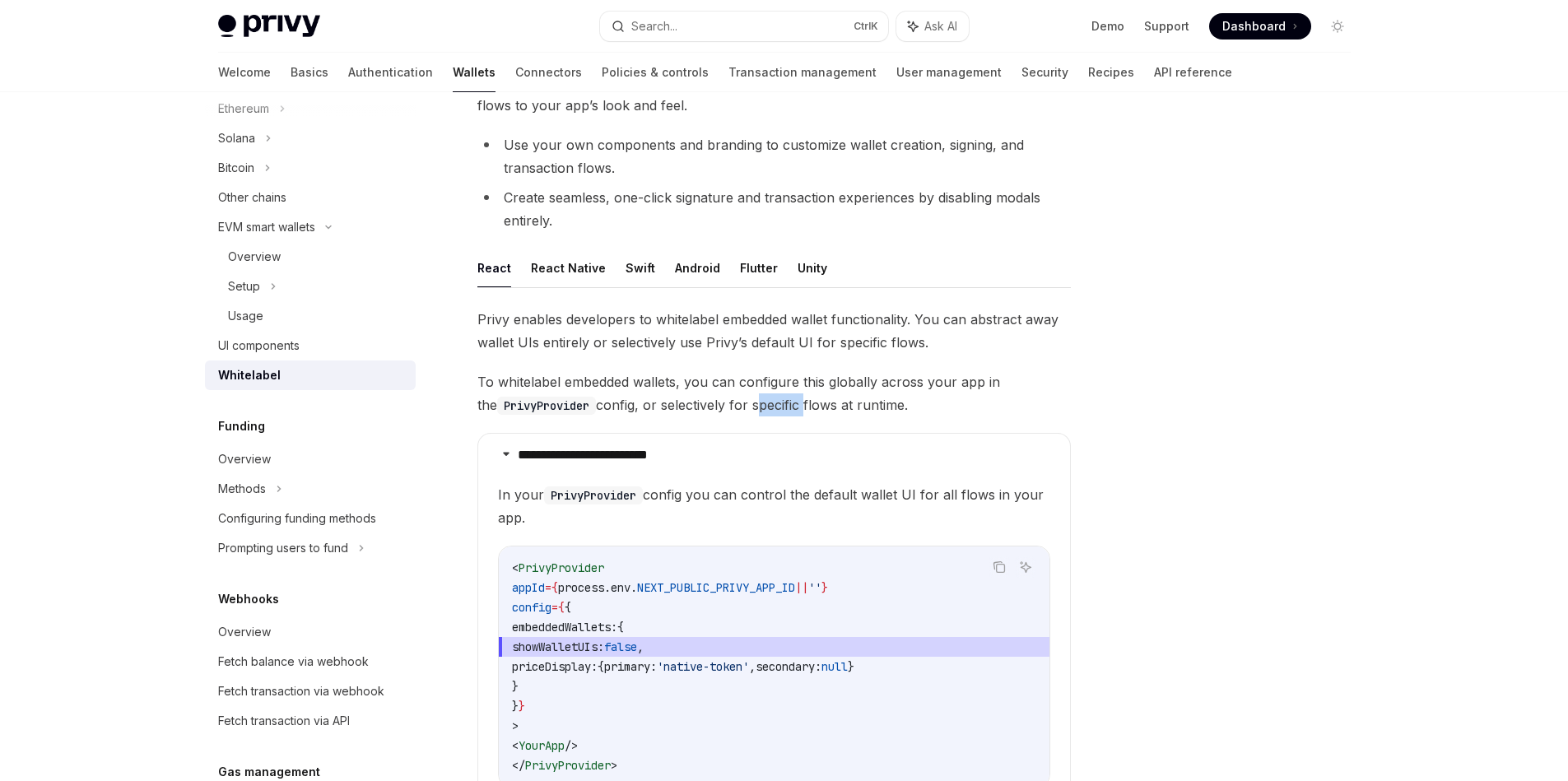
click at [756, 414] on div at bounding box center [756, 414] width 0 height 0
click at [756, 405] on span "To whitelabel embedded wallets, you can configure this globally across your app…" at bounding box center [774, 393] width 594 height 46
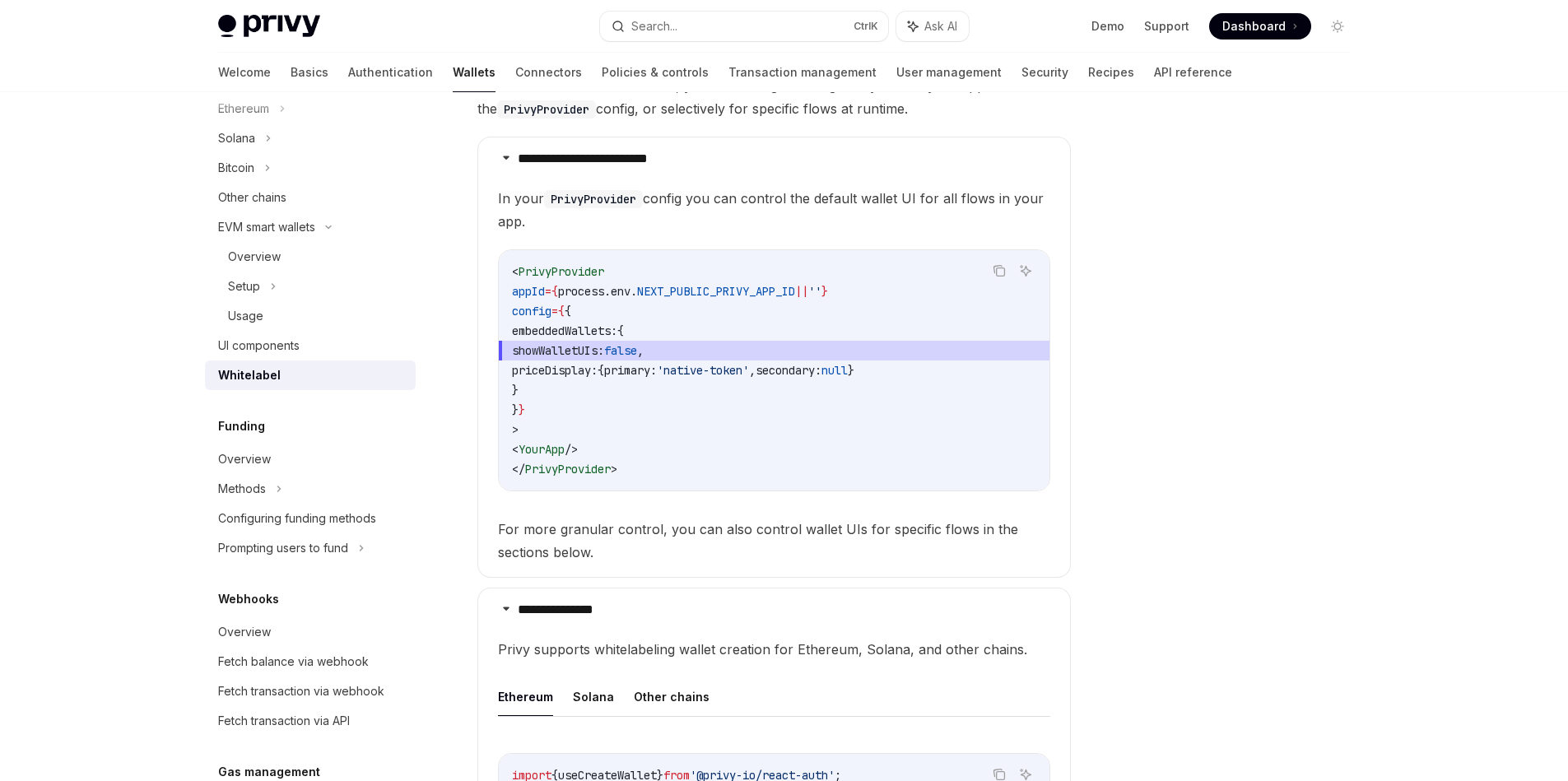
click at [759, 214] on span "In your PrivyProvider config you can control the default wallet UI for all flow…" at bounding box center [773, 209] width 552 height 46
click at [761, 198] on span "In your PrivyProvider config you can control the default wallet UI for all flow…" at bounding box center [773, 209] width 552 height 46
click at [752, 400] on code "< PrivyProvider appId = { process . env . NEXT_PUBLIC_PRIVY_APP_ID || '' } conf…" at bounding box center [774, 370] width 524 height 217
click at [589, 371] on span "priceDisplay:" at bounding box center [555, 370] width 86 height 15
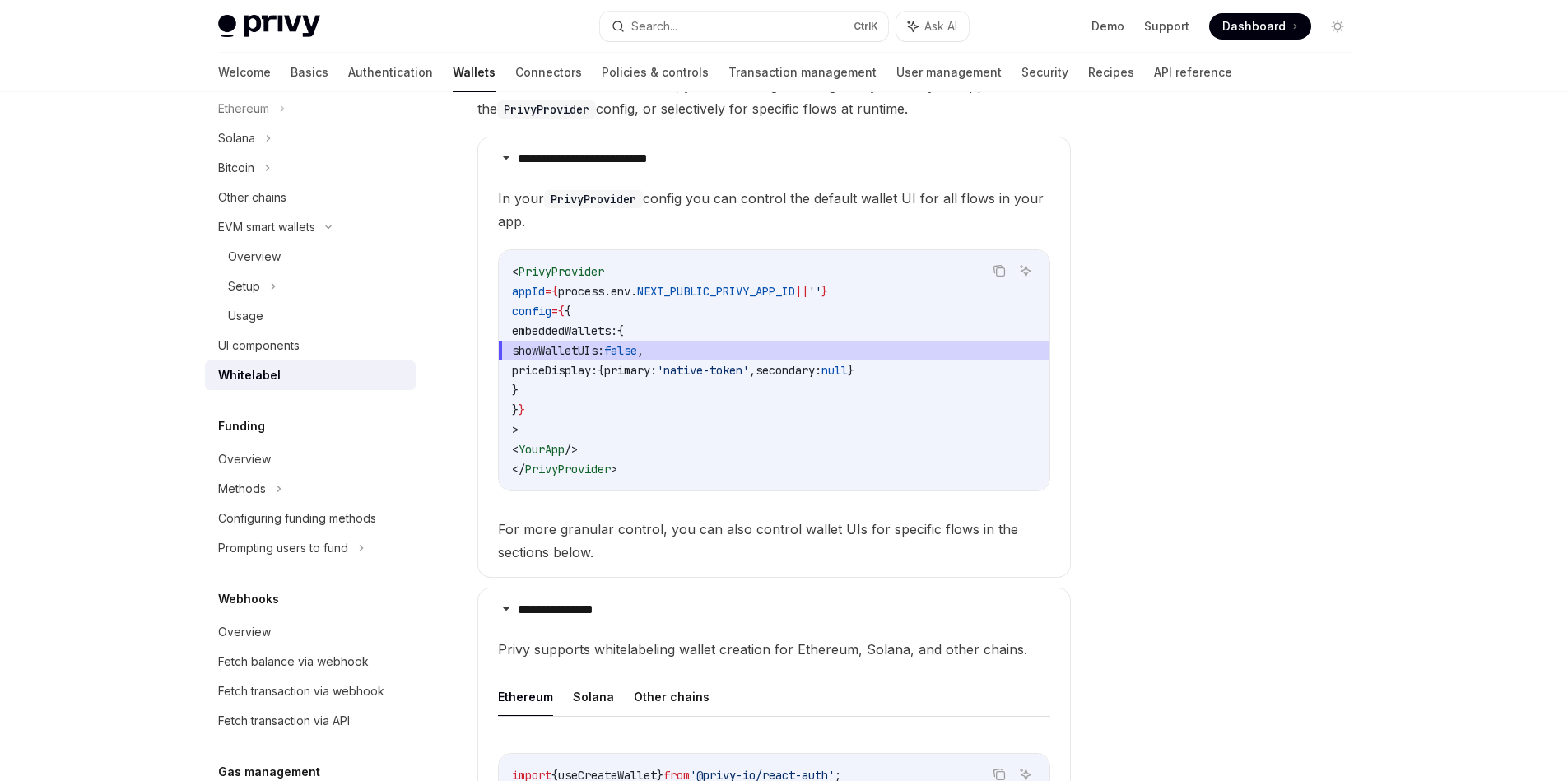
click at [589, 371] on span "priceDisplay:" at bounding box center [555, 370] width 86 height 15
copy span "priceDisplay"
click at [765, 207] on span "In your PrivyProvider config you can control the default wallet UI for all flow…" at bounding box center [773, 209] width 552 height 46
